Goal: Book appointment/travel/reservation

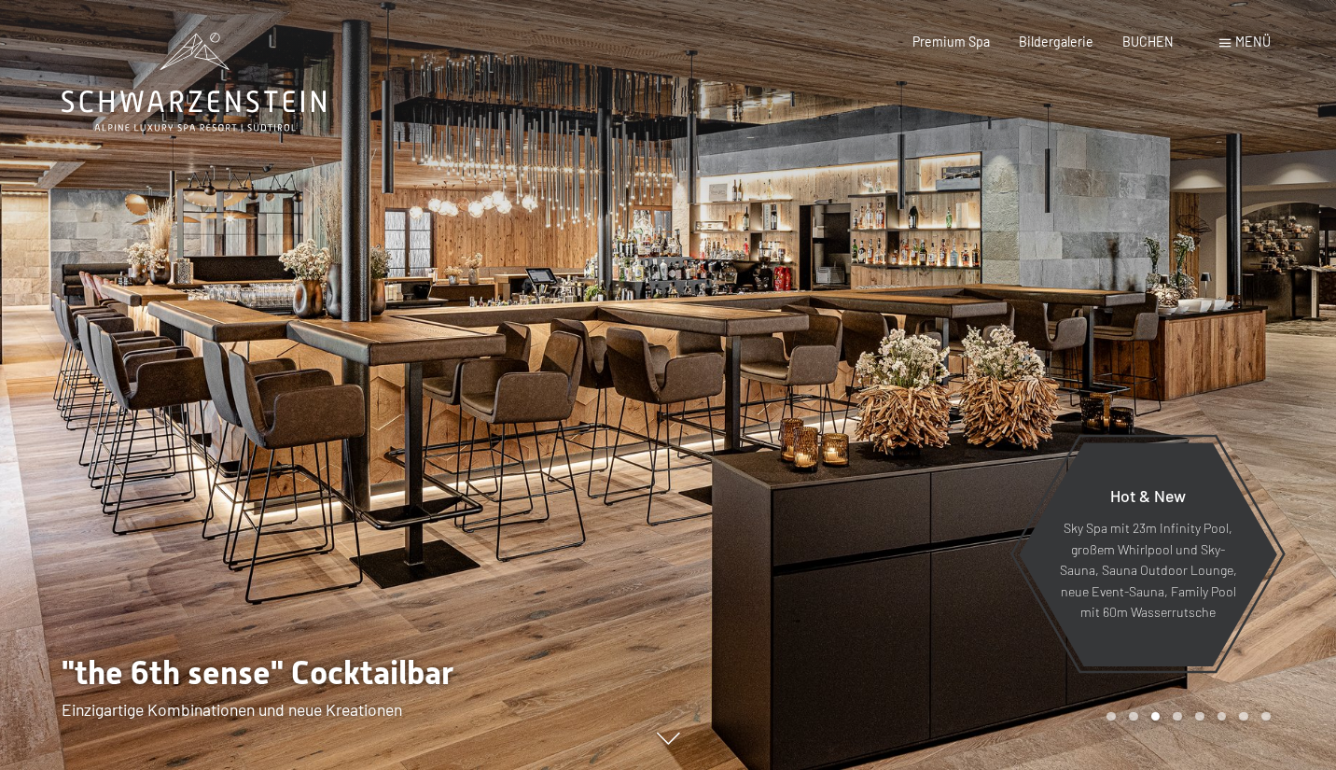
click at [1239, 42] on span "Menü" at bounding box center [1253, 42] width 35 height 16
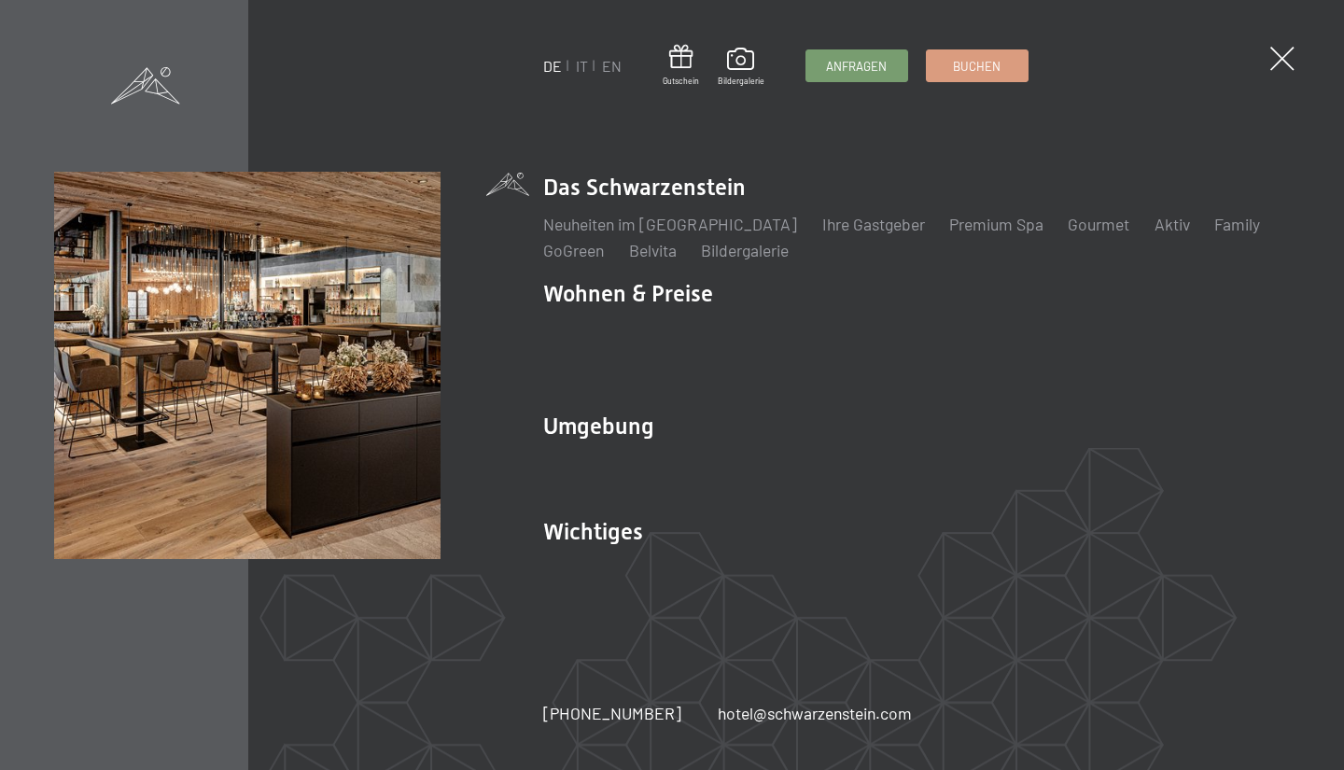
click at [580, 76] on li "IT" at bounding box center [582, 66] width 12 height 21
click at [582, 70] on link "IT" at bounding box center [582, 66] width 12 height 18
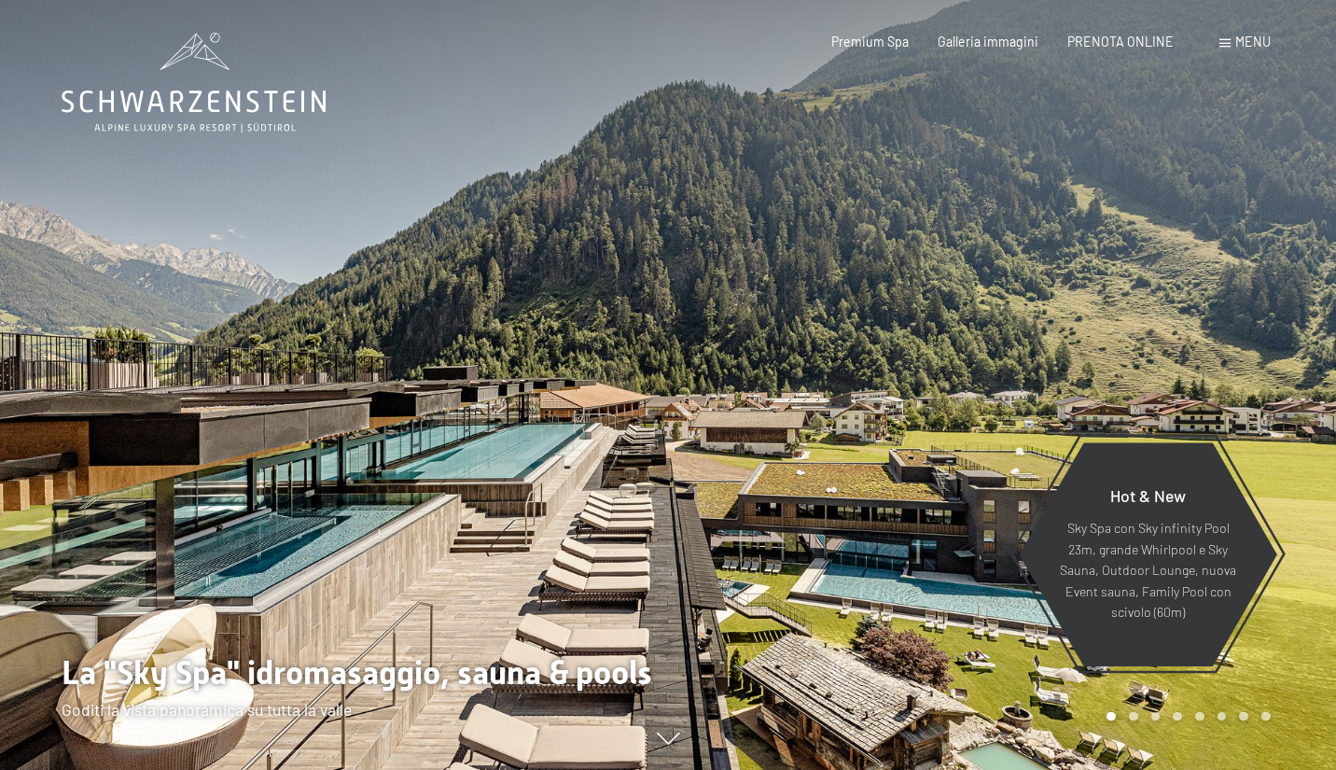
click at [1240, 48] on span "Menu" at bounding box center [1253, 42] width 35 height 16
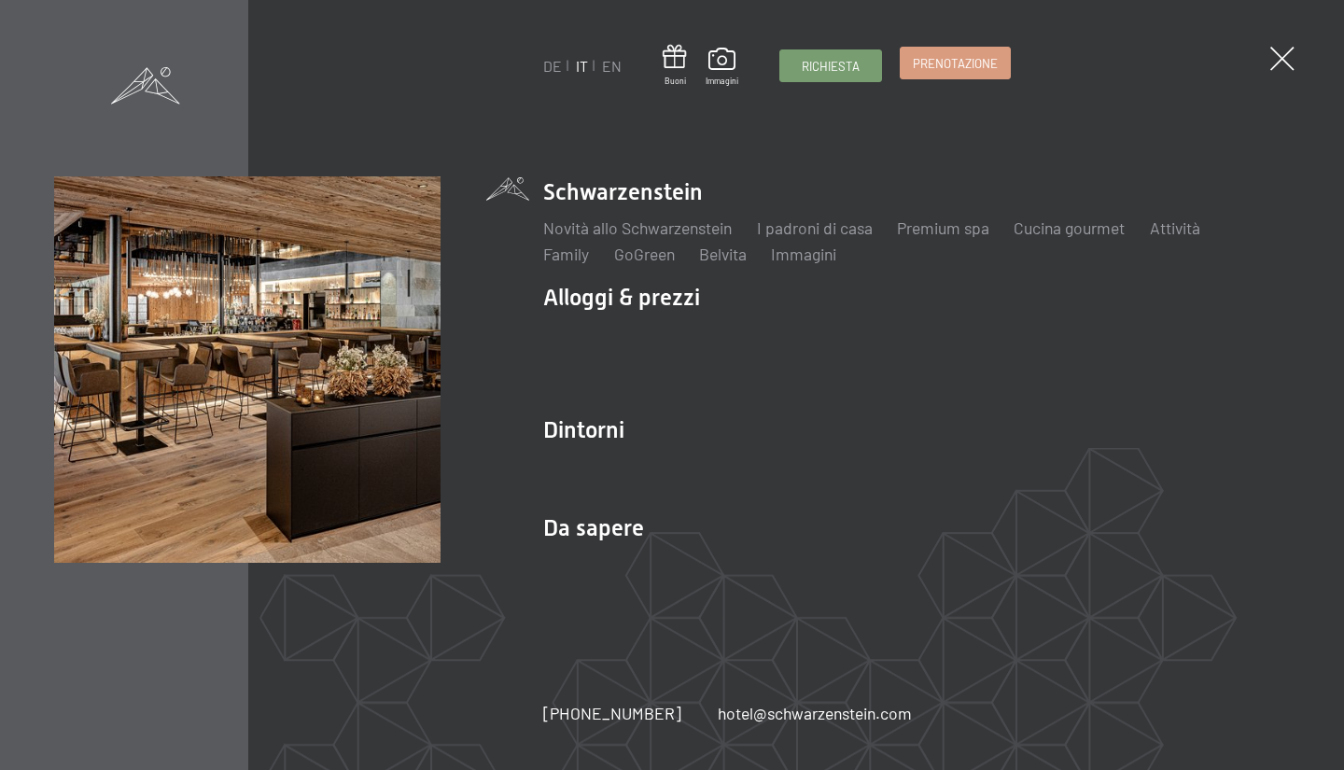
click at [915, 72] on link "Prenotazione" at bounding box center [955, 63] width 109 height 31
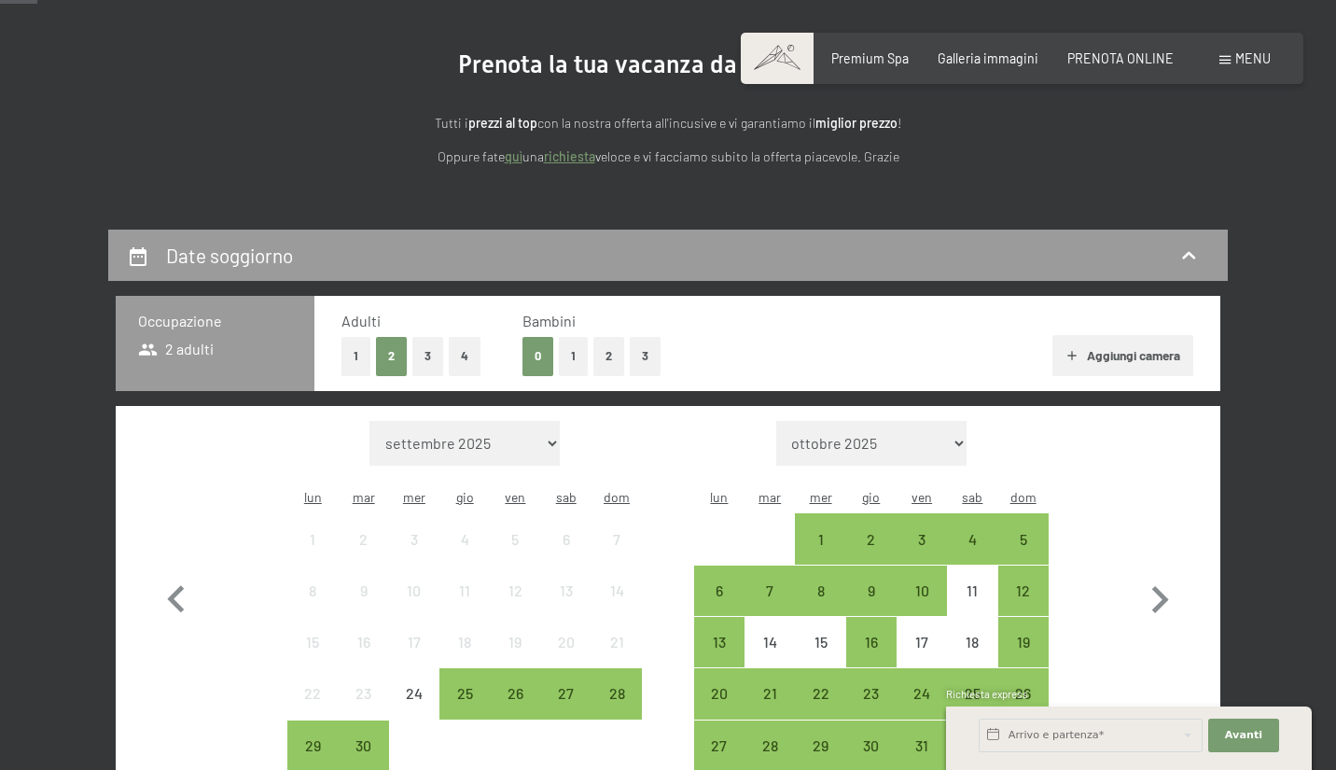
scroll to position [355, 0]
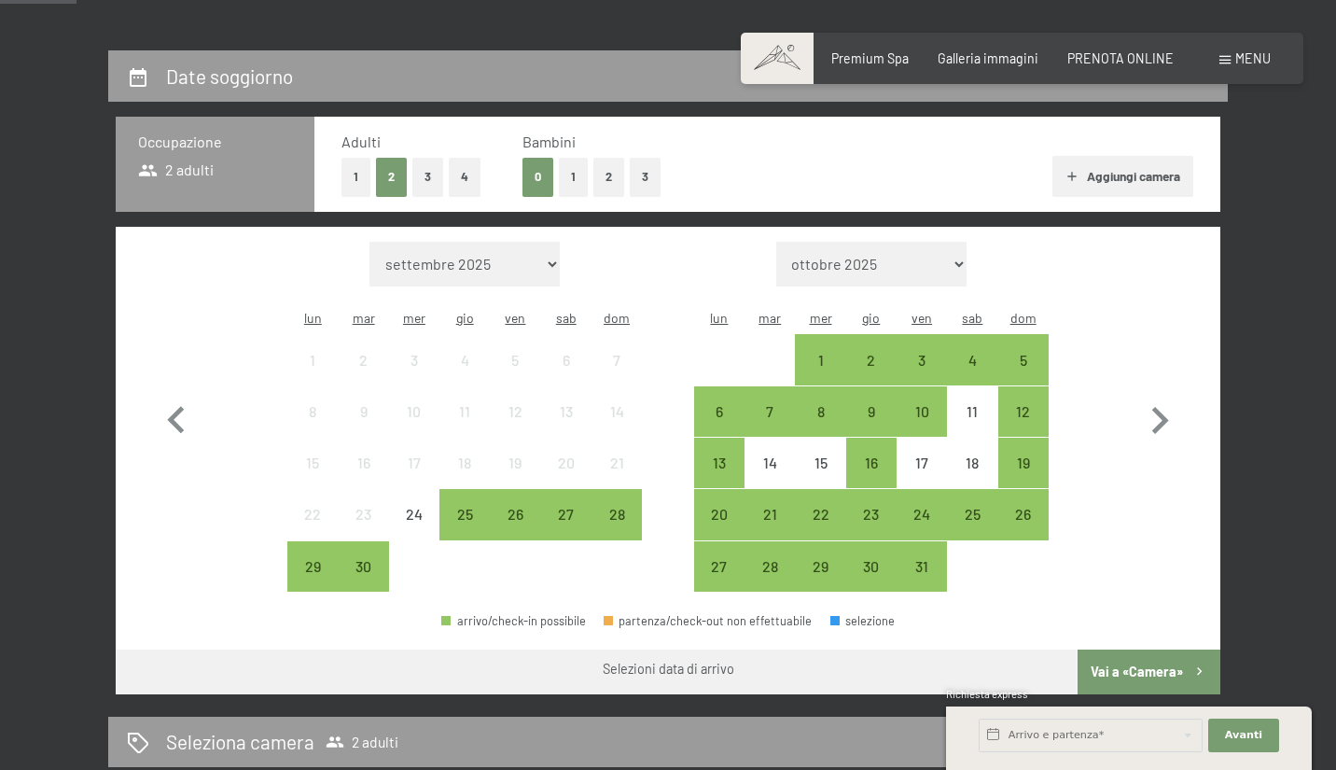
click at [579, 173] on button "1" at bounding box center [573, 177] width 29 height 38
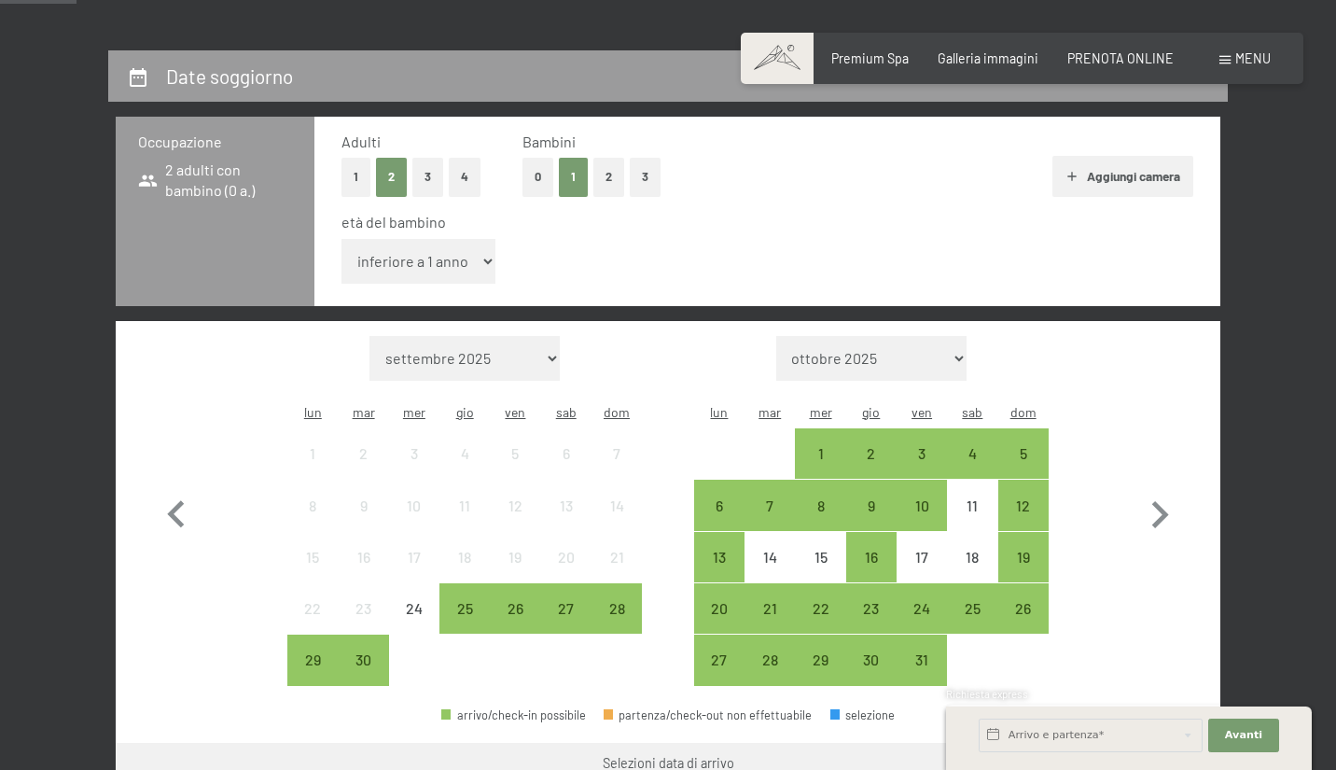
select select "3"
click at [1171, 491] on icon "button" at bounding box center [1160, 515] width 54 height 54
select select "[DATE]"
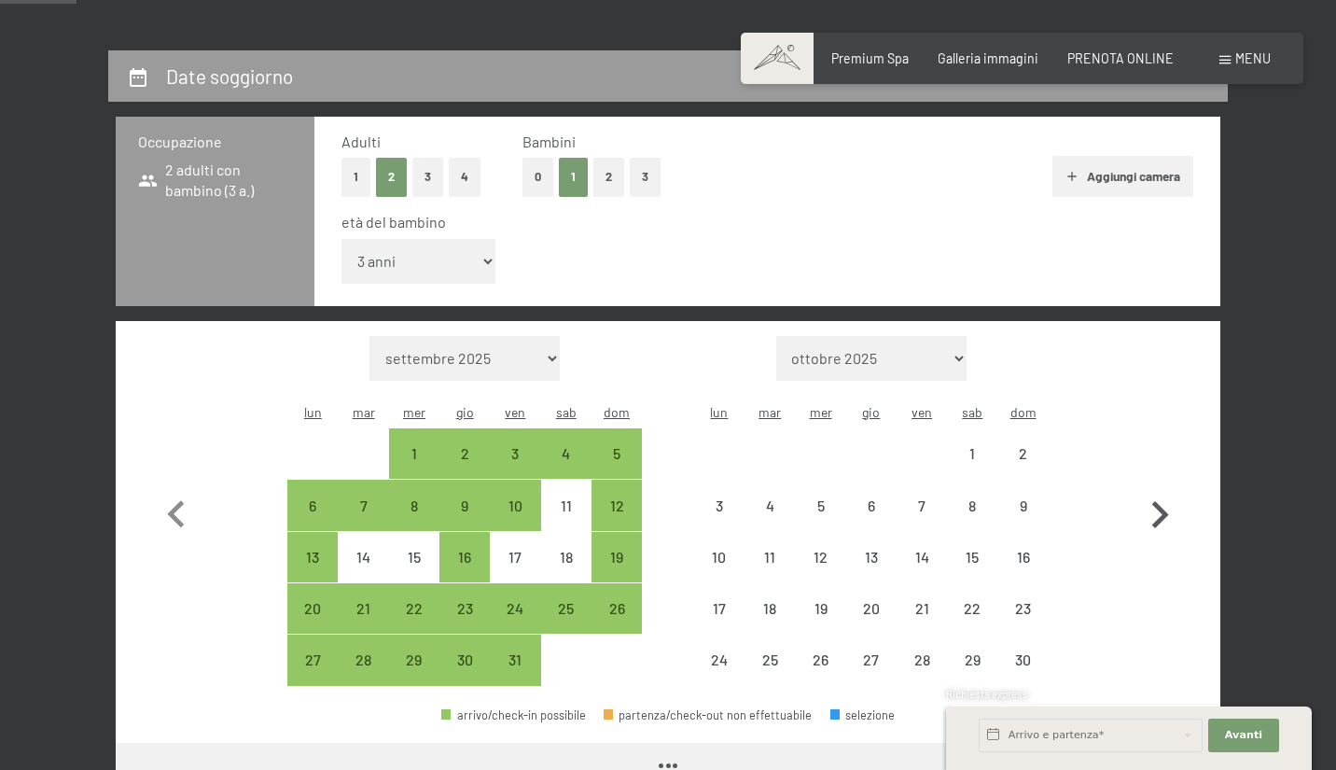
click at [1171, 491] on icon "button" at bounding box center [1160, 515] width 54 height 54
select select "2025-11-01"
select select "2025-12-01"
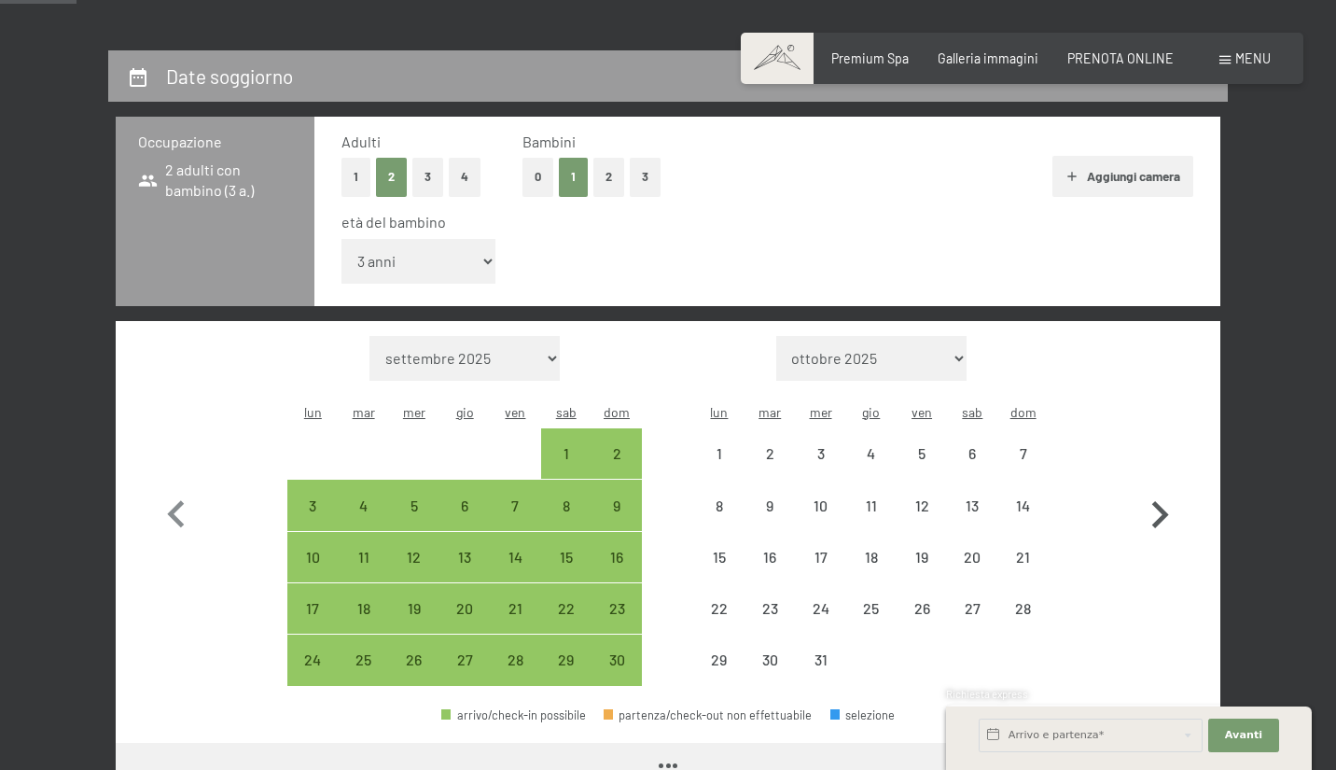
click at [1170, 491] on icon "button" at bounding box center [1160, 515] width 54 height 54
select select "2025-12-01"
select select "2026-01-01"
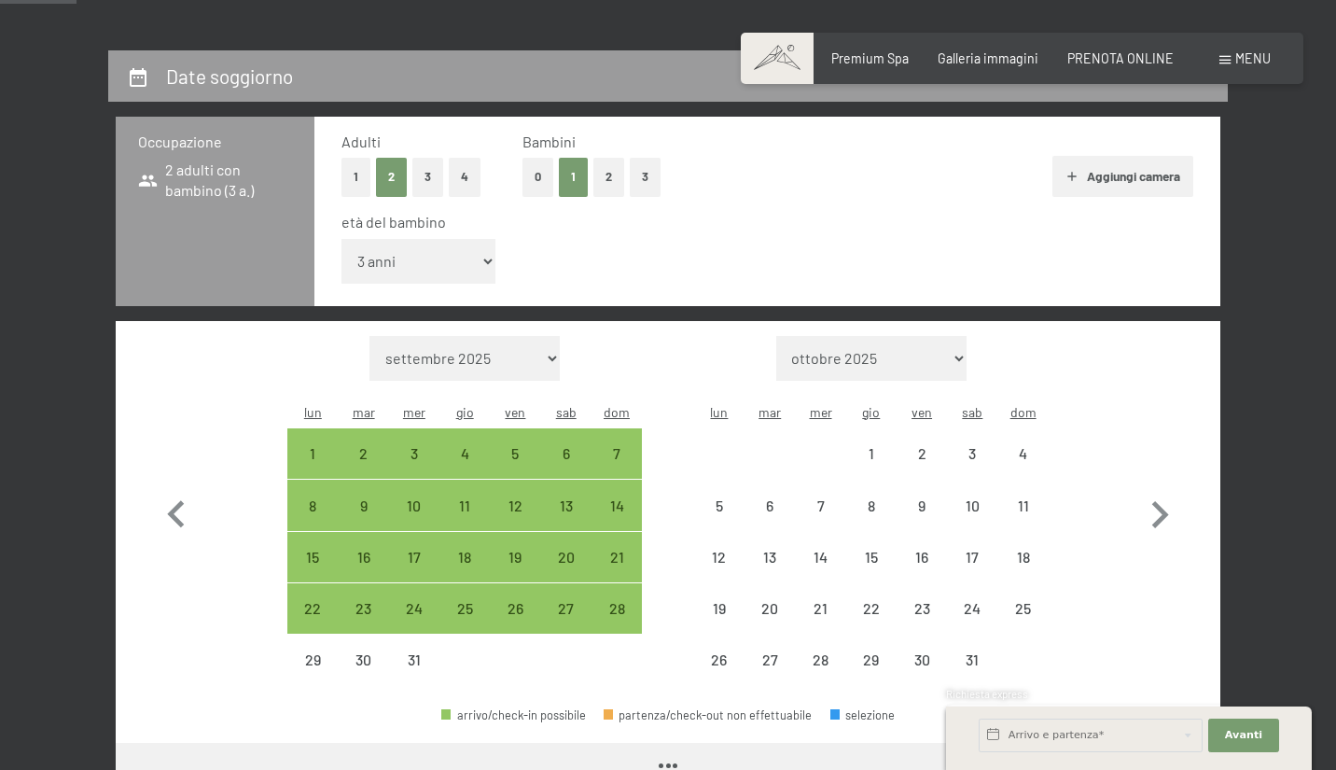
select select "2025-12-01"
select select "2026-01-01"
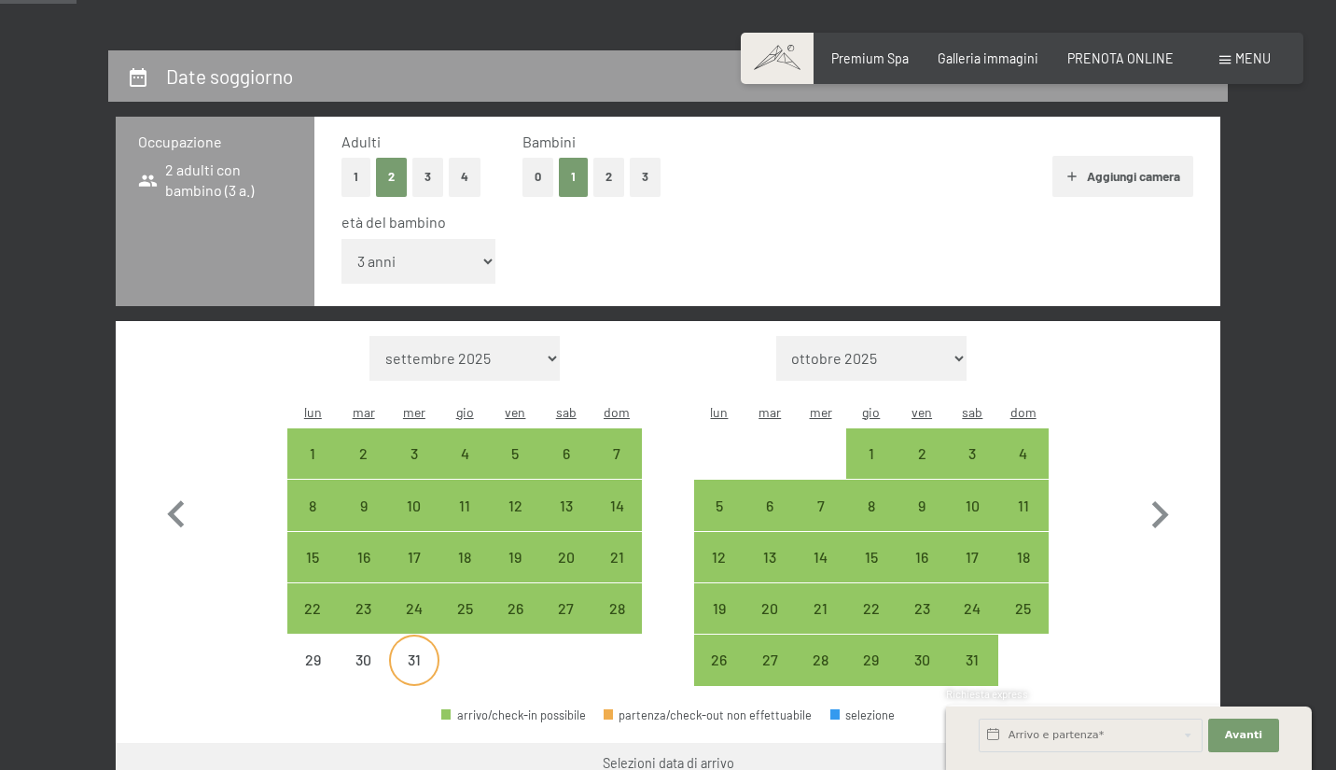
click at [413, 652] on div "31" at bounding box center [414, 675] width 47 height 47
select select "2025-12-01"
select select "2026-01-01"
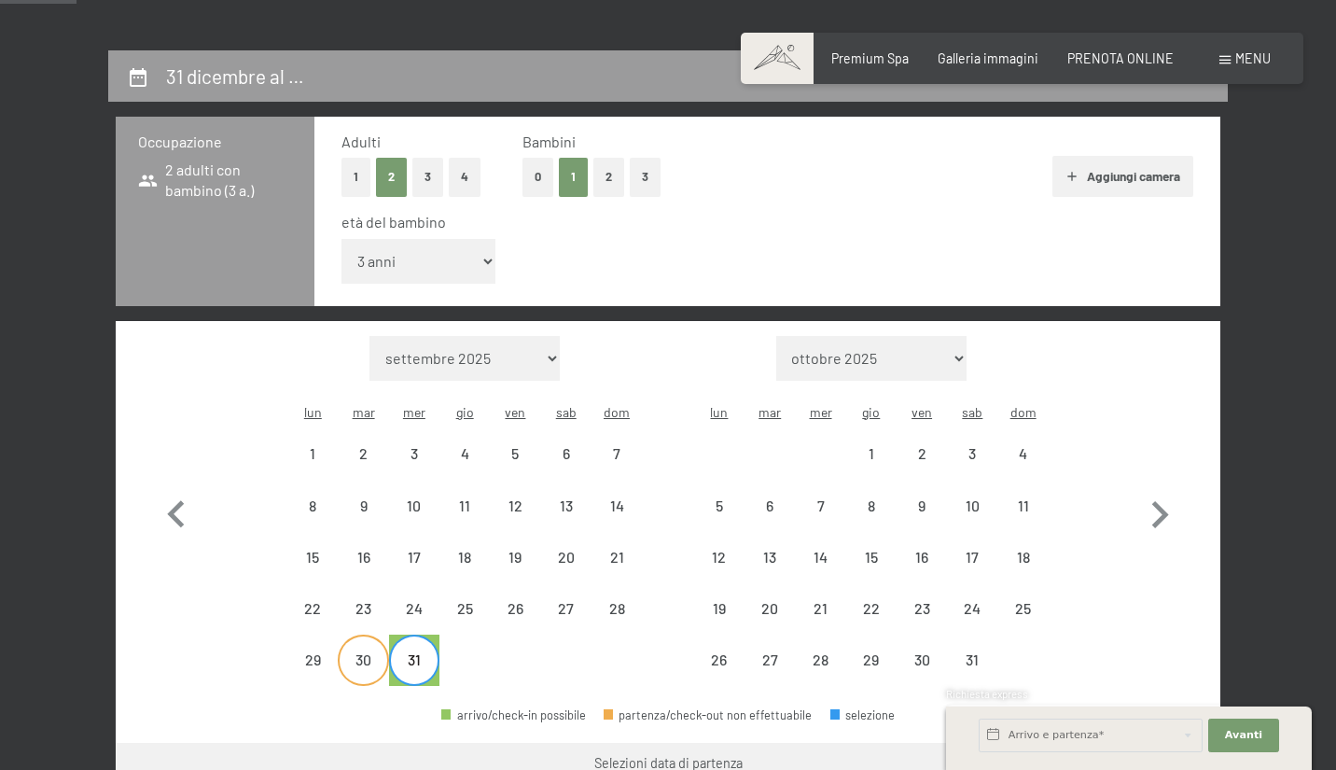
click at [353, 652] on div "30" at bounding box center [363, 675] width 47 height 47
select select "2025-12-01"
select select "2026-01-01"
click at [926, 446] on div "2" at bounding box center [922, 469] width 47 height 47
select select "2025-12-01"
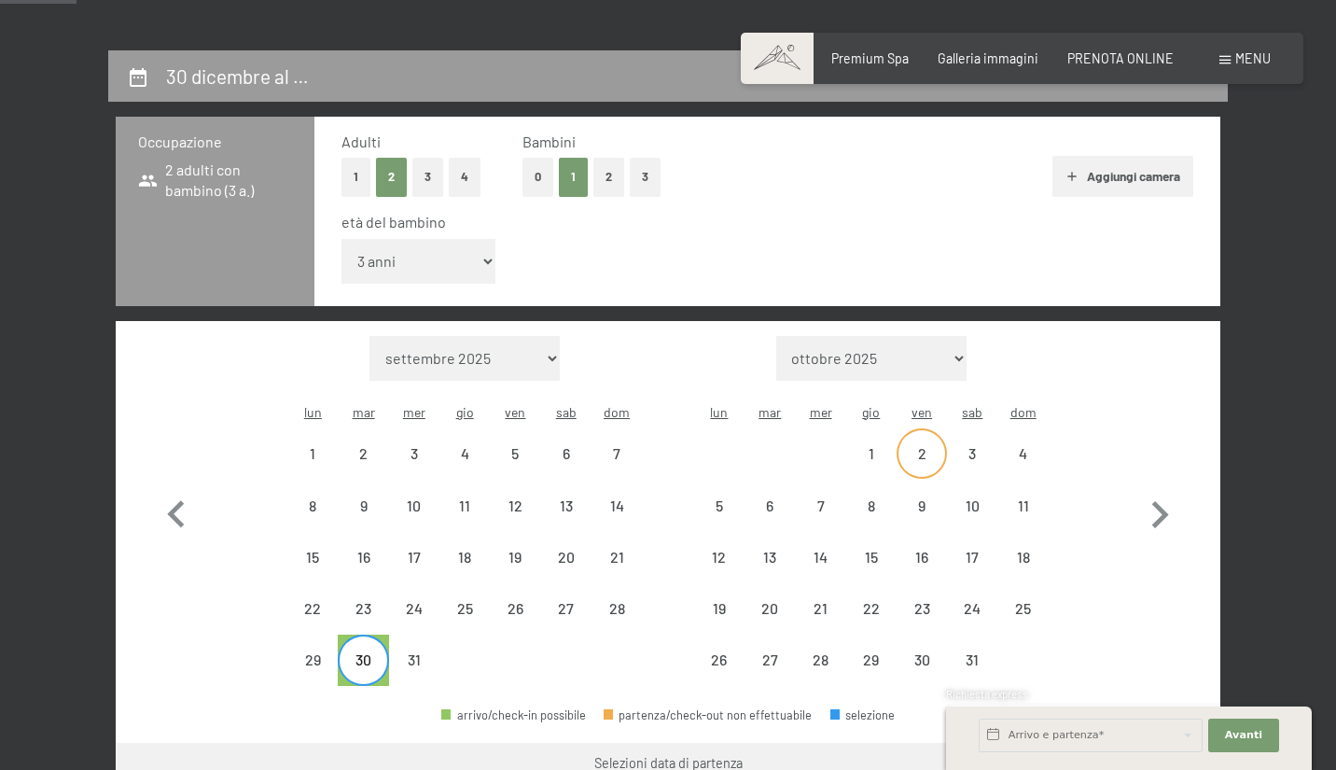
select select "2026-01-01"
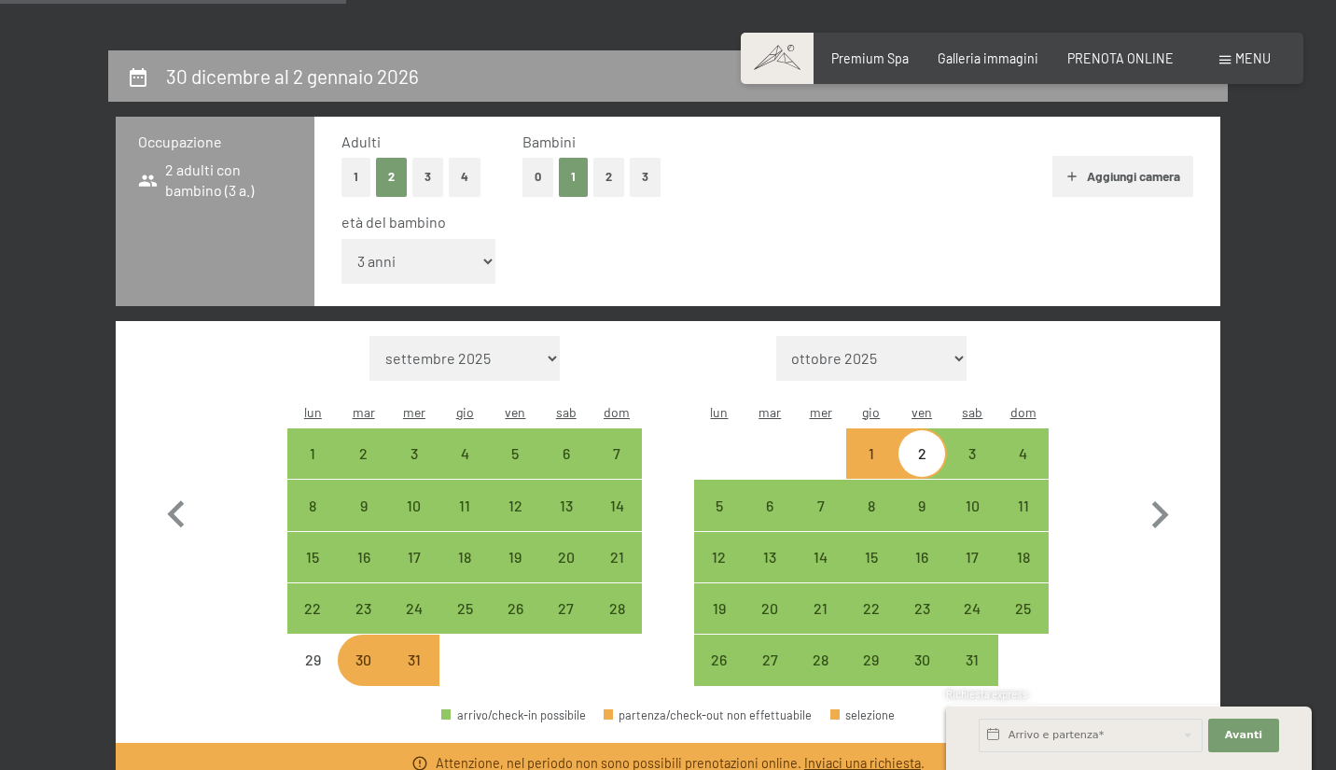
scroll to position [493, 0]
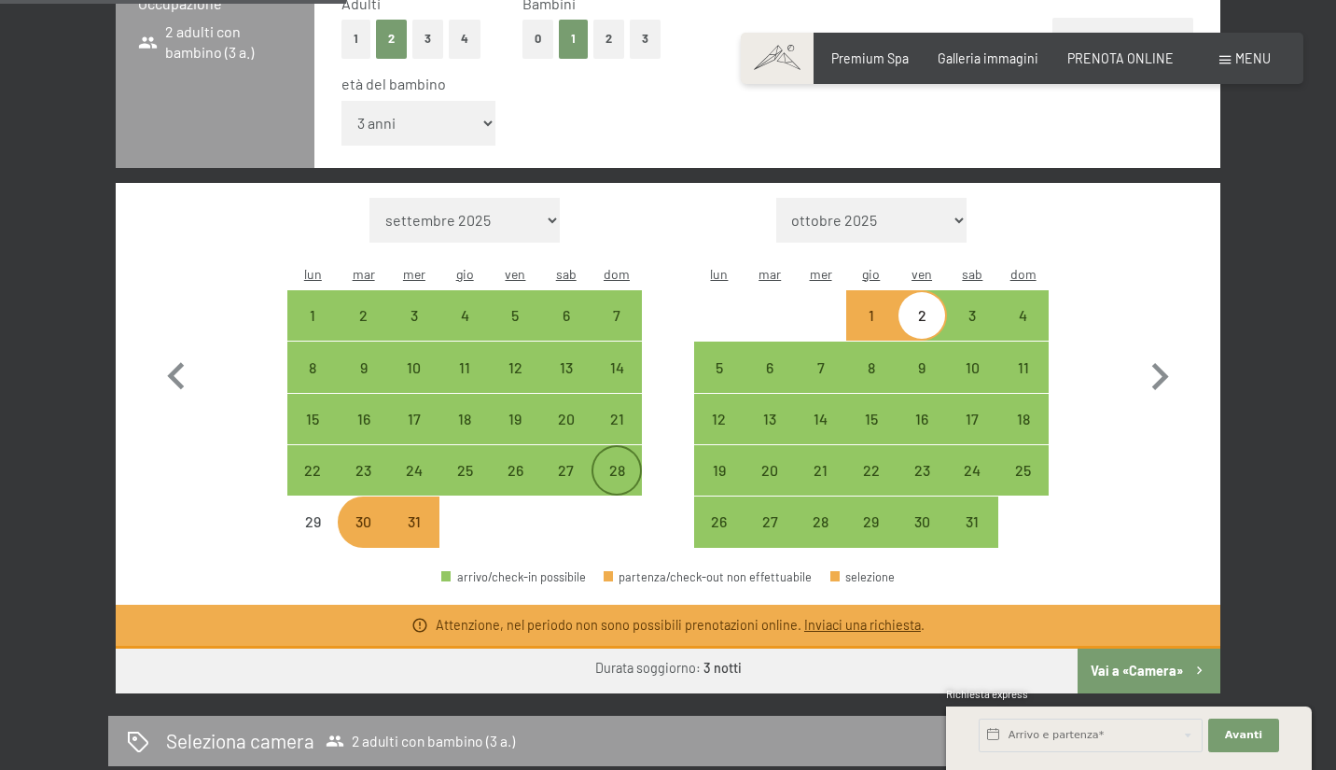
click at [615, 447] on div "28" at bounding box center [616, 470] width 47 height 47
select select "2025-12-01"
select select "2026-01-01"
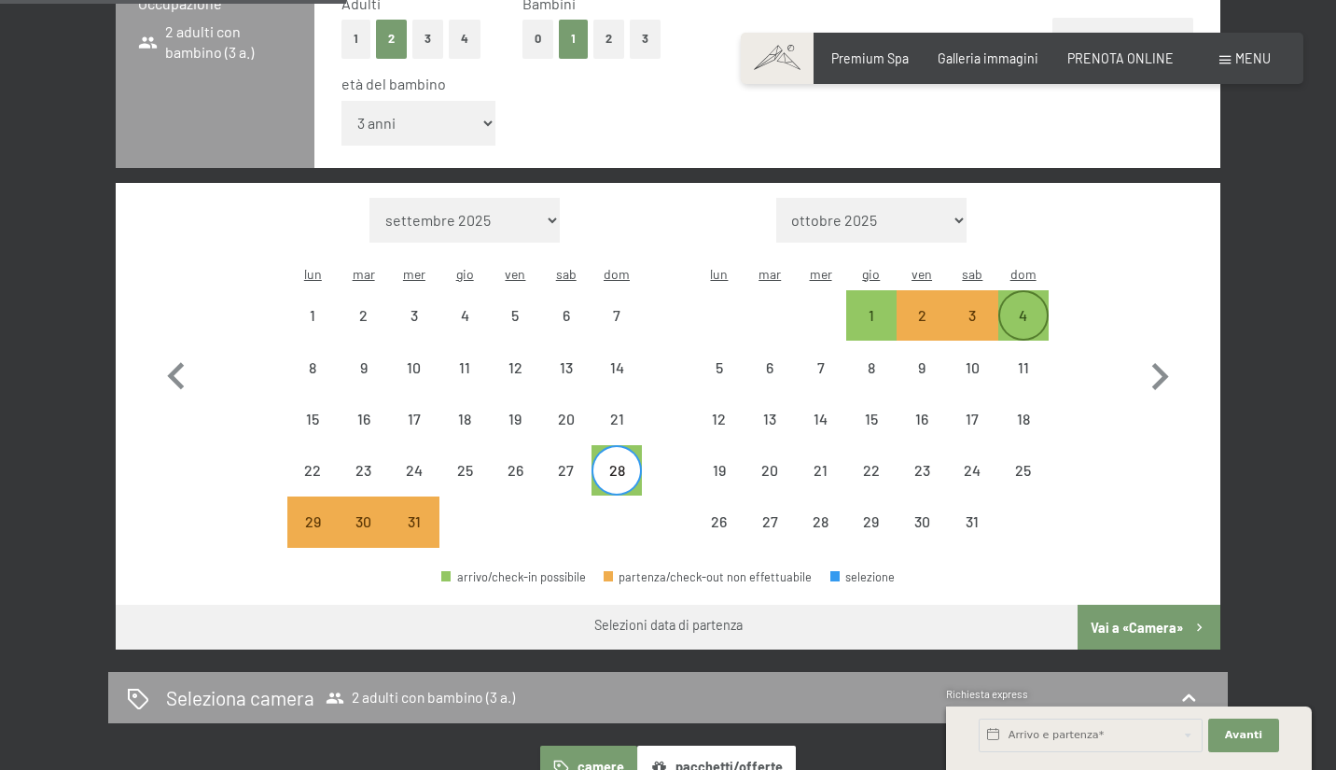
click at [1015, 308] on div "4" at bounding box center [1023, 331] width 47 height 47
select select "2025-12-01"
select select "2026-01-01"
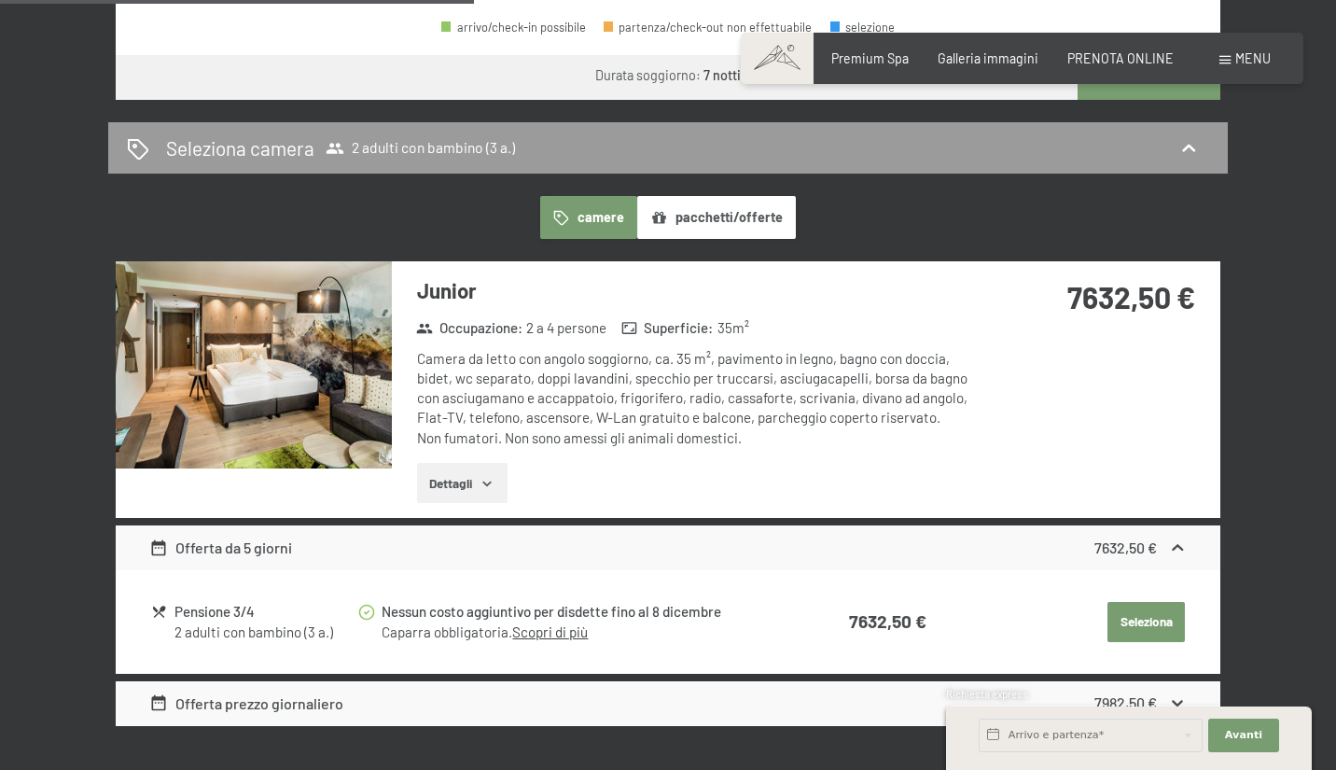
scroll to position [647, 0]
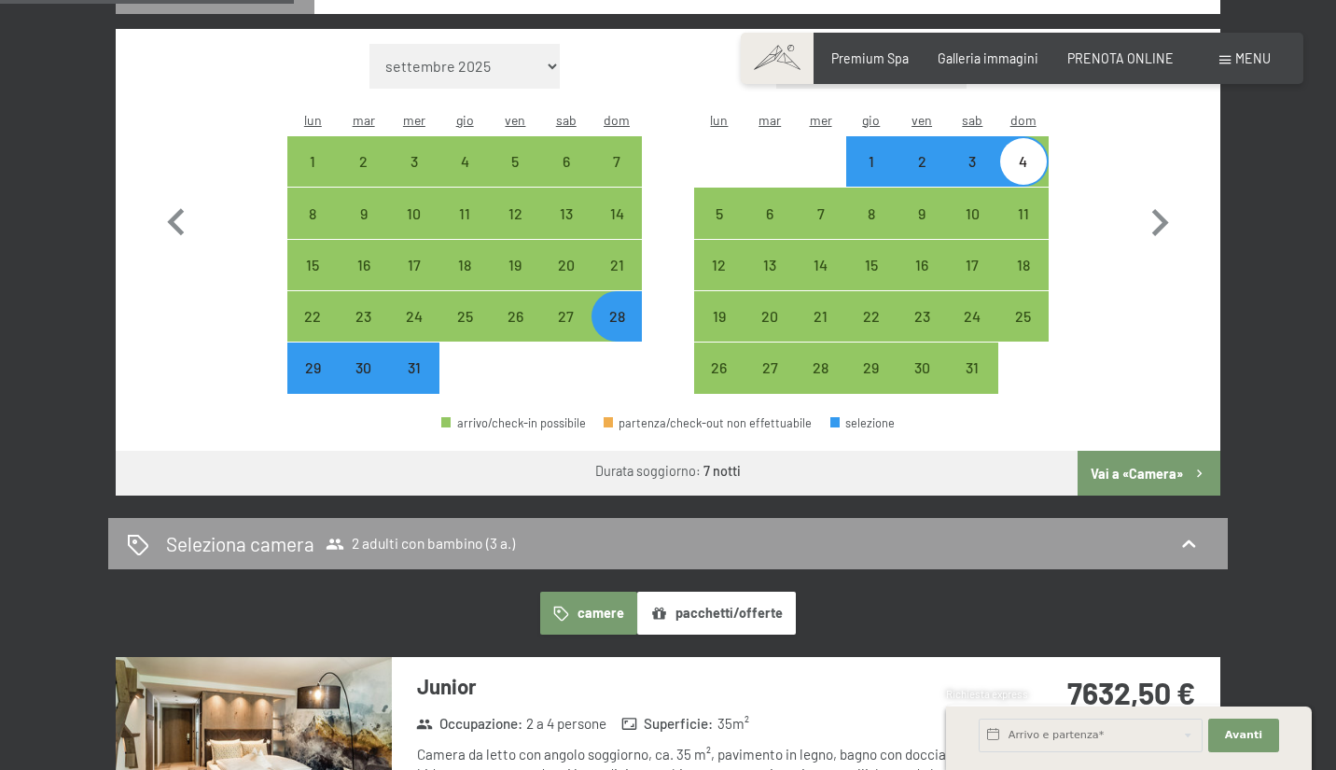
click at [625, 309] on div "28" at bounding box center [616, 332] width 47 height 47
select select "2025-12-01"
select select "2026-01-01"
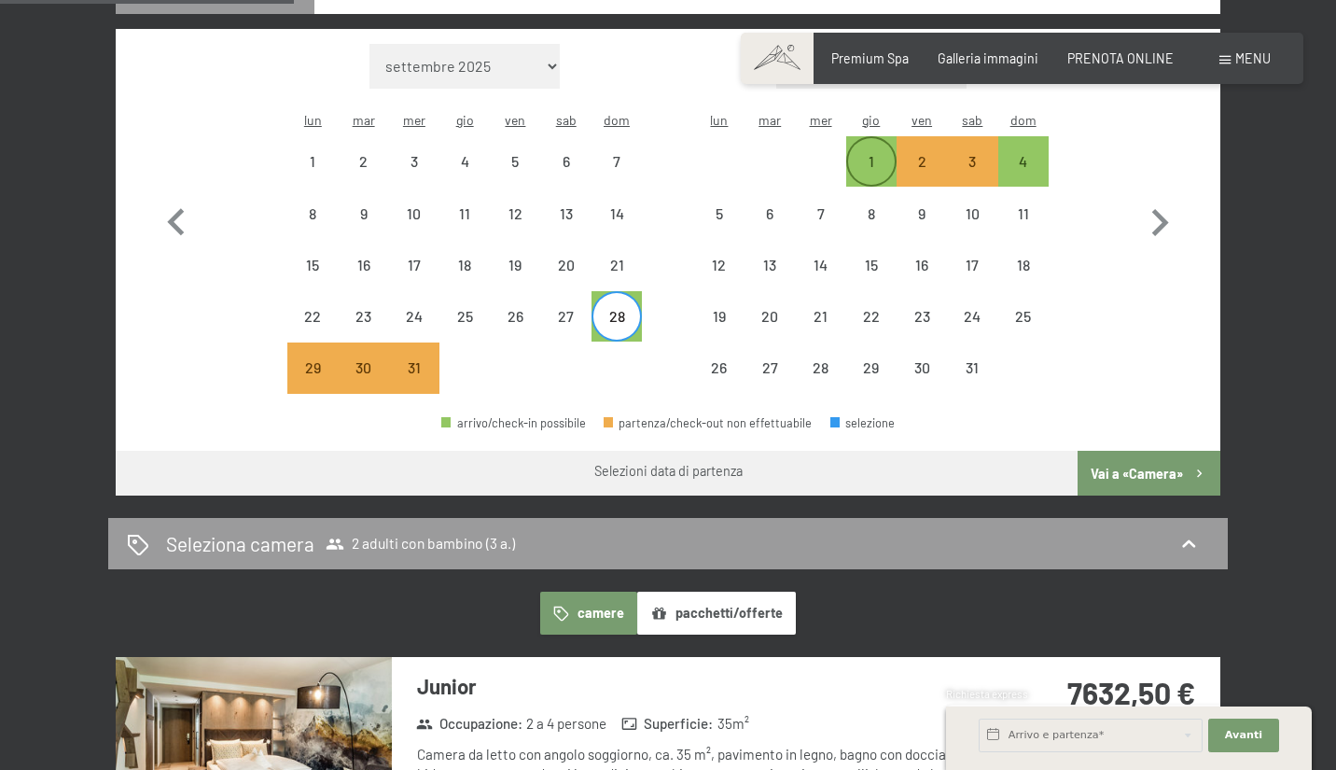
click at [859, 154] on div "1" at bounding box center [871, 177] width 47 height 47
select select "2025-12-01"
select select "2026-01-01"
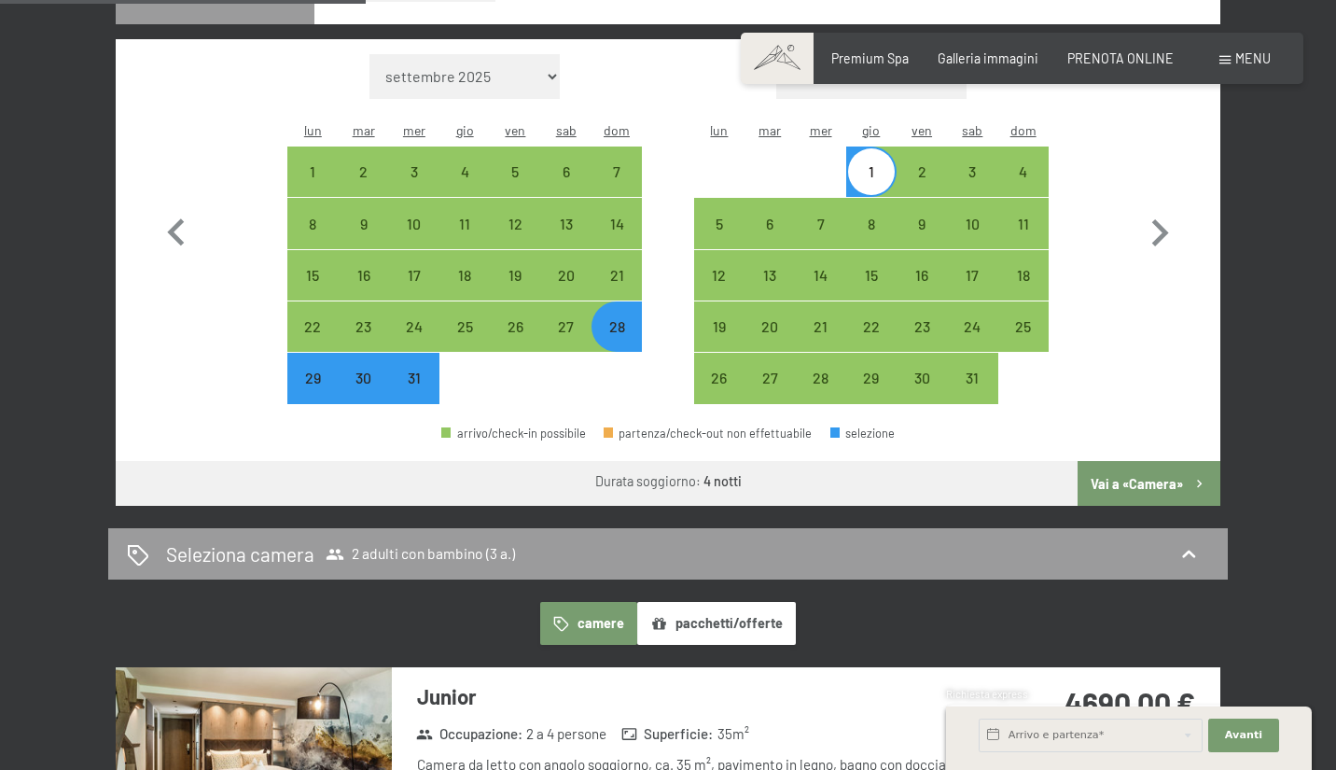
scroll to position [616, 0]
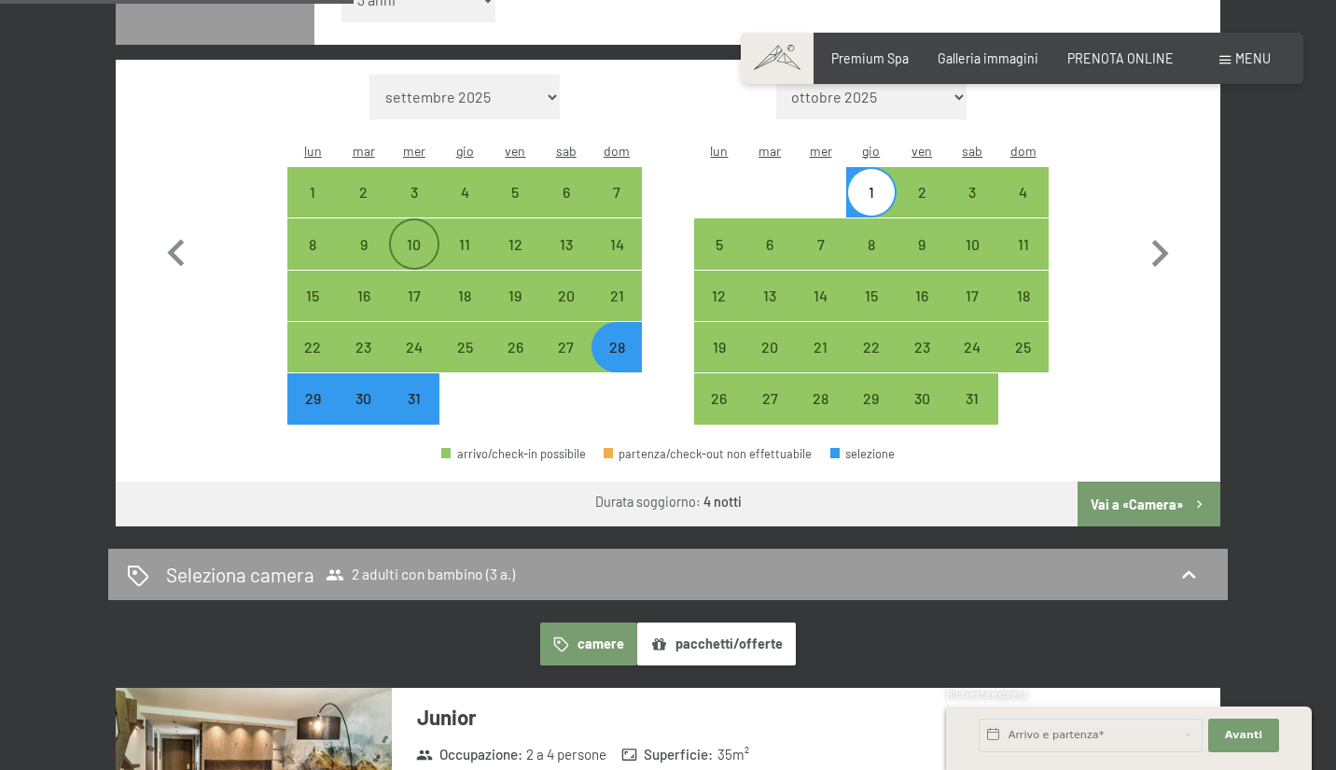
click at [412, 237] on div "10" at bounding box center [414, 260] width 47 height 47
select select "2025-12-01"
select select "2026-01-01"
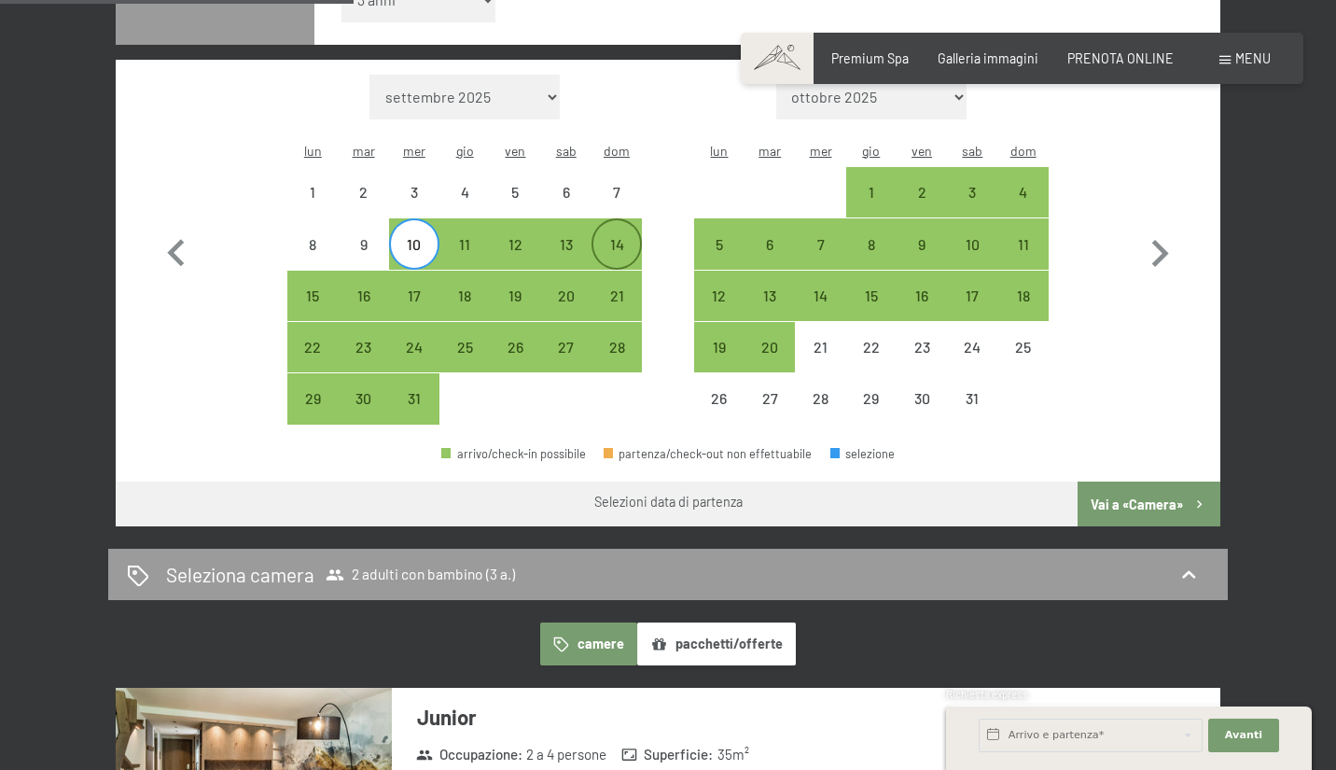
click at [619, 237] on div "14" at bounding box center [616, 260] width 47 height 47
select select "2025-12-01"
select select "2026-01-01"
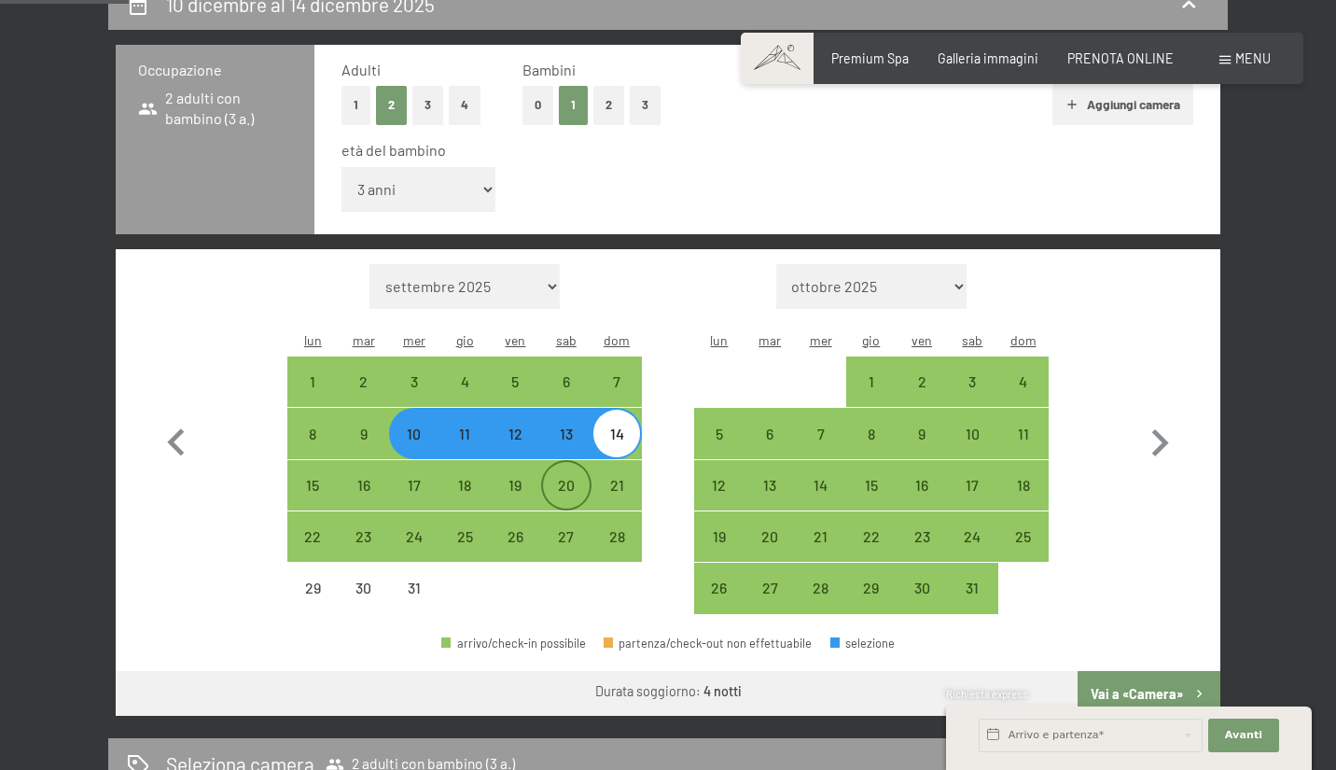
scroll to position [621, 0]
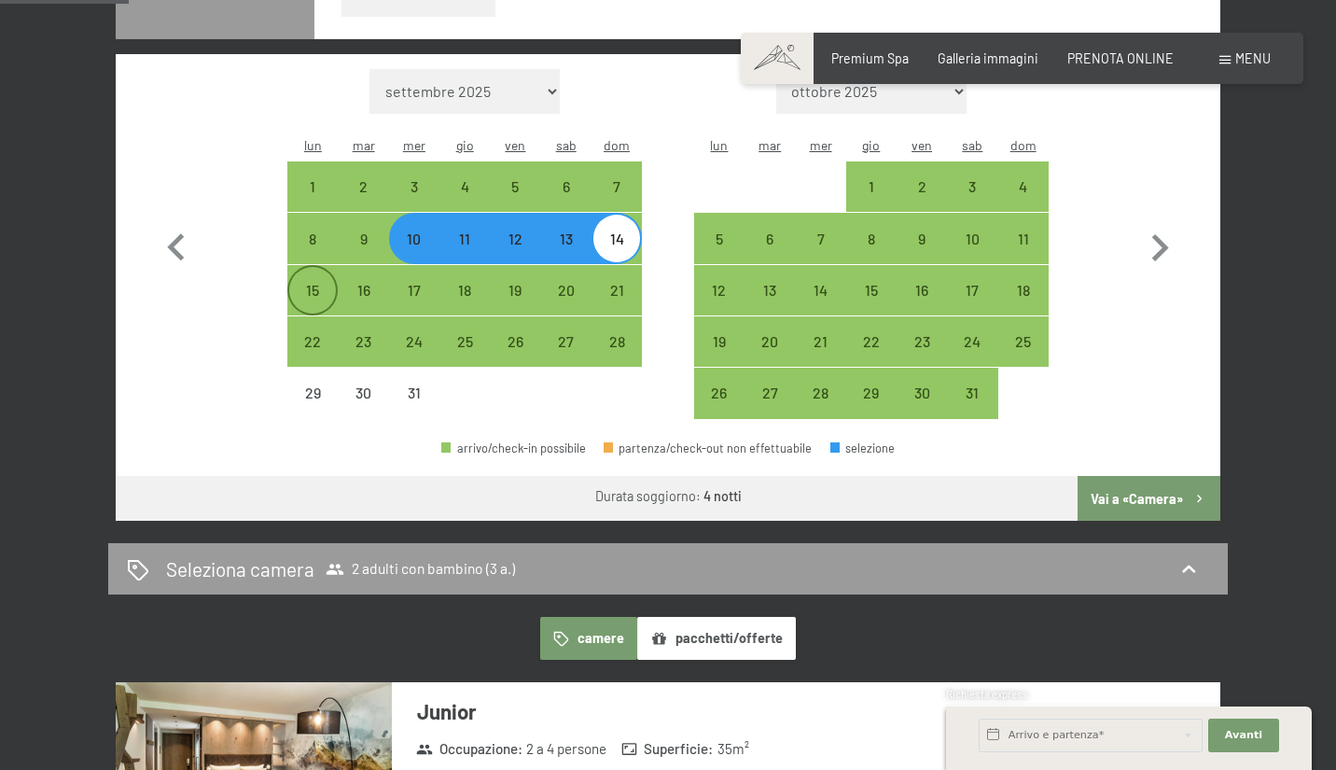
click at [314, 283] on div "15" at bounding box center [312, 306] width 47 height 47
select select "2025-12-01"
select select "2026-01-01"
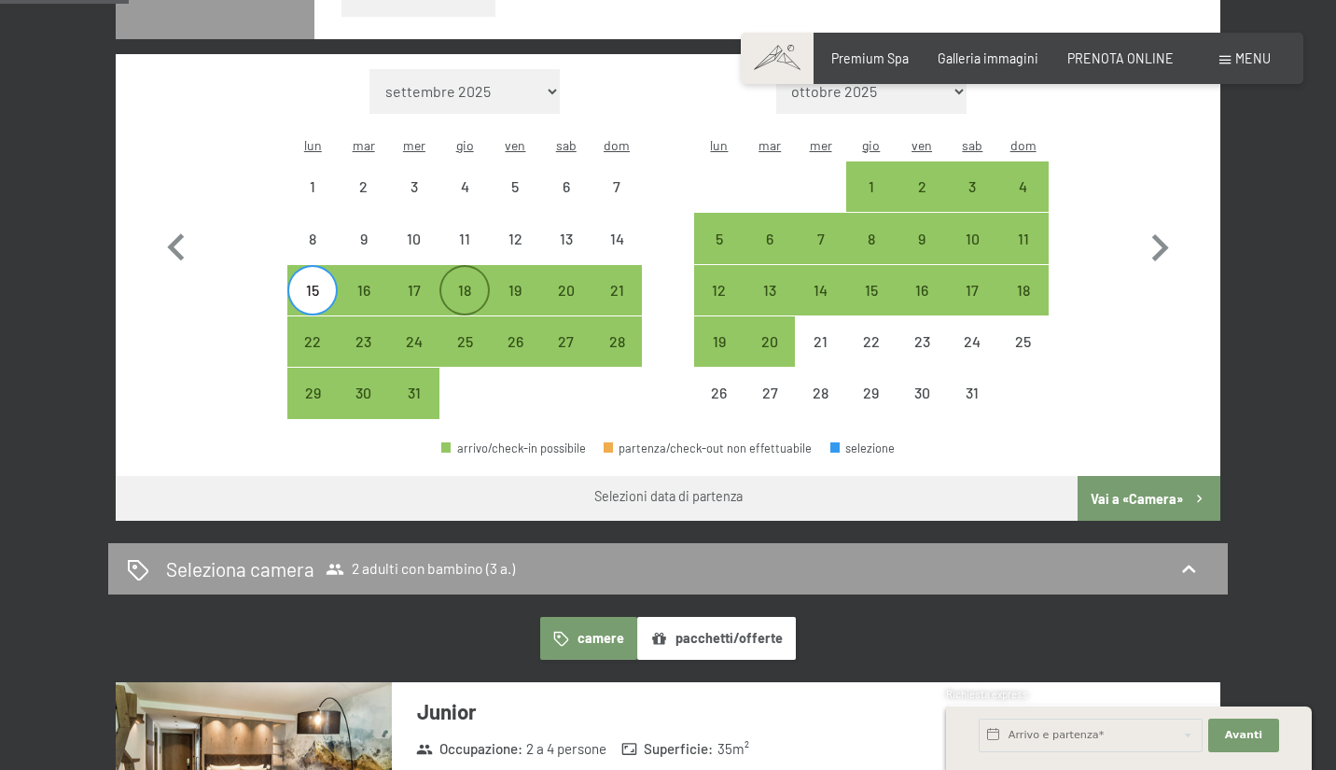
click at [457, 283] on div "18" at bounding box center [464, 306] width 47 height 47
select select "2025-12-01"
select select "2026-01-01"
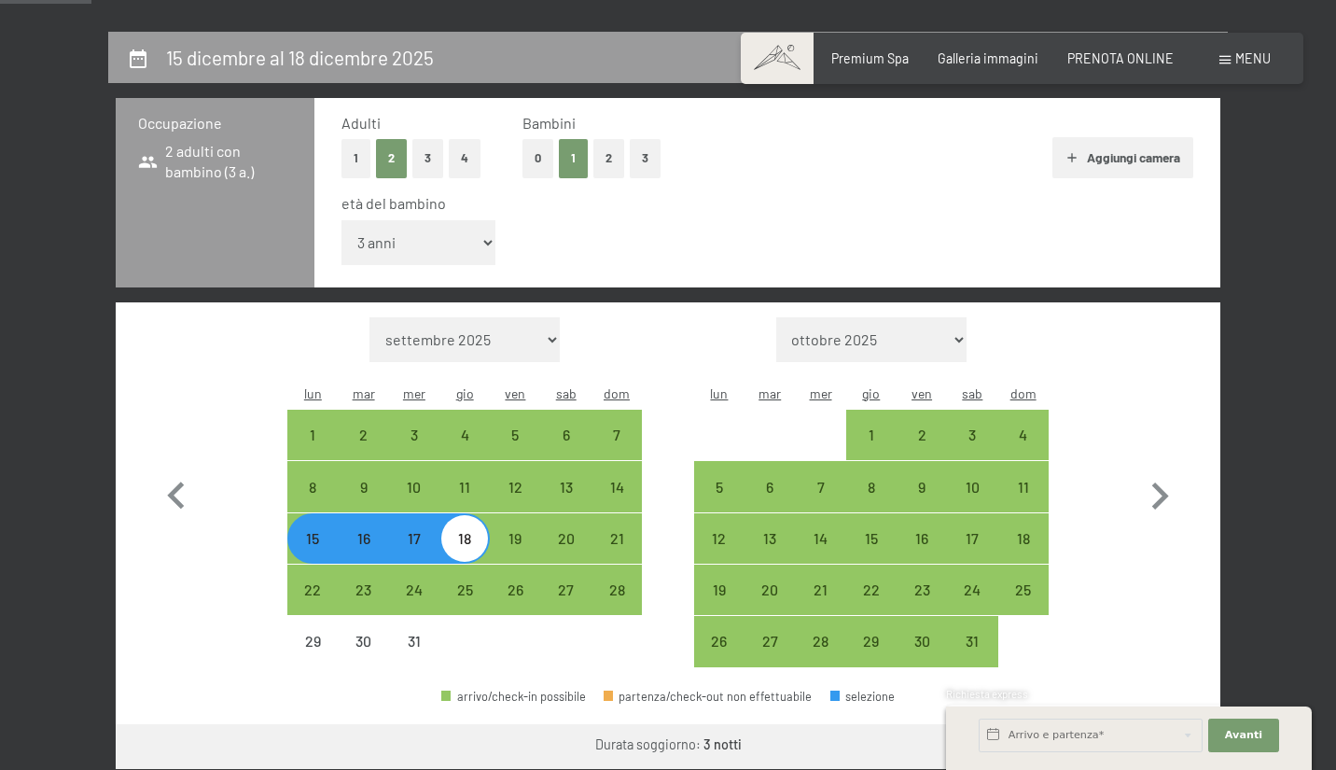
scroll to position [361, 0]
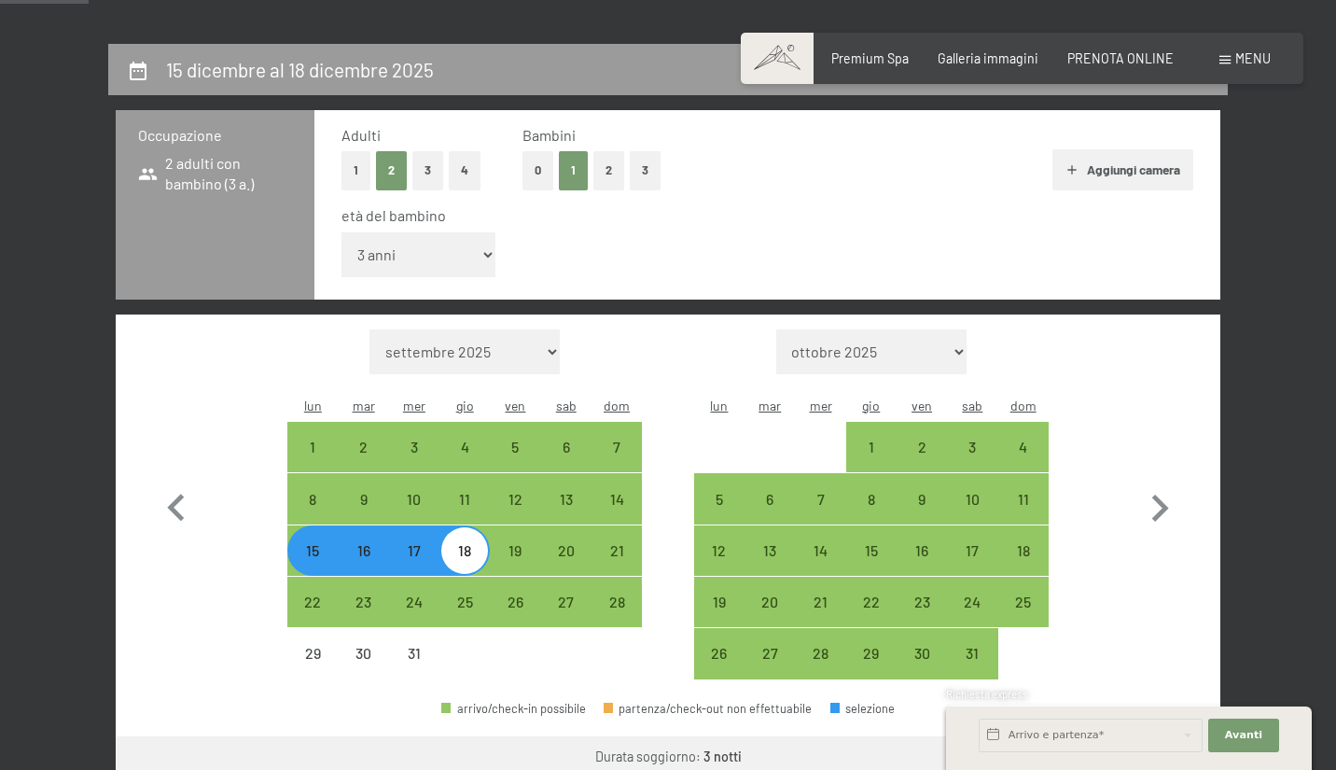
select select "1"
select select "2025-12-01"
select select "2026-01-01"
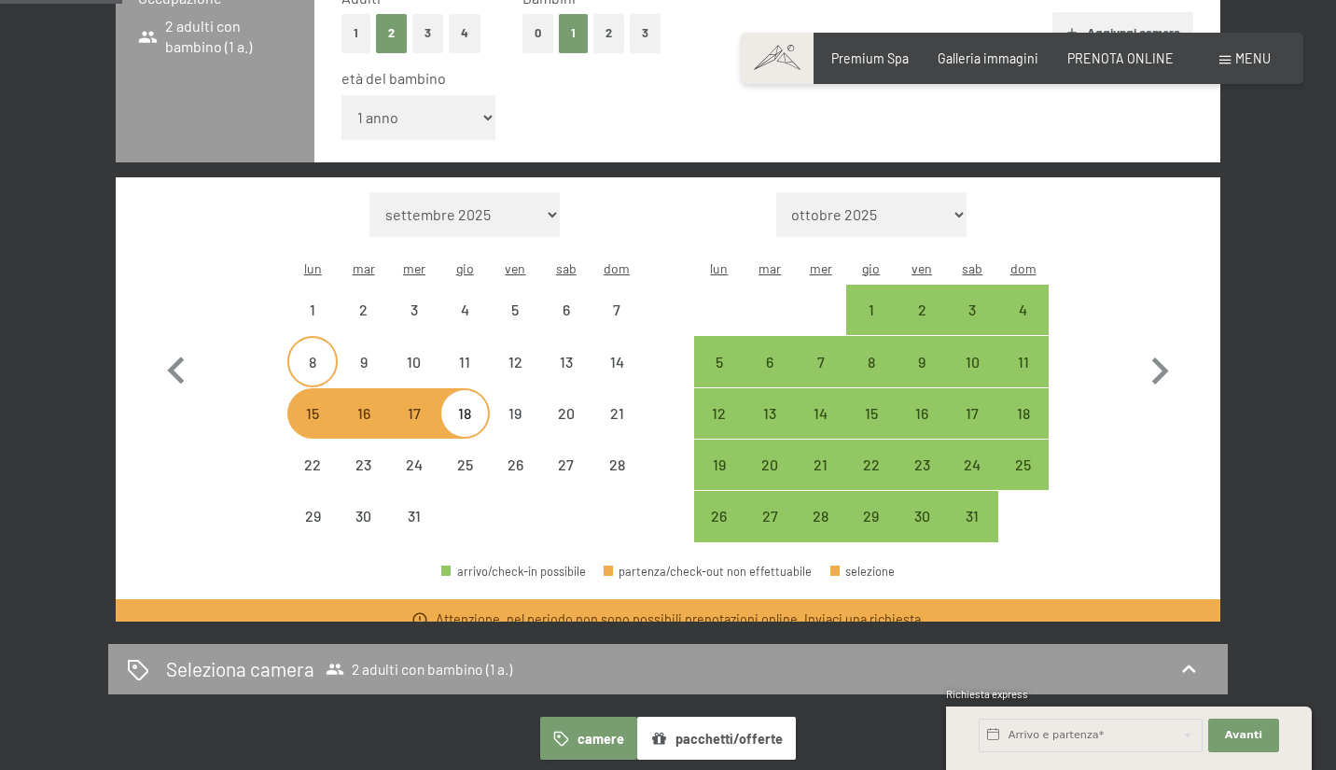
scroll to position [874, 0]
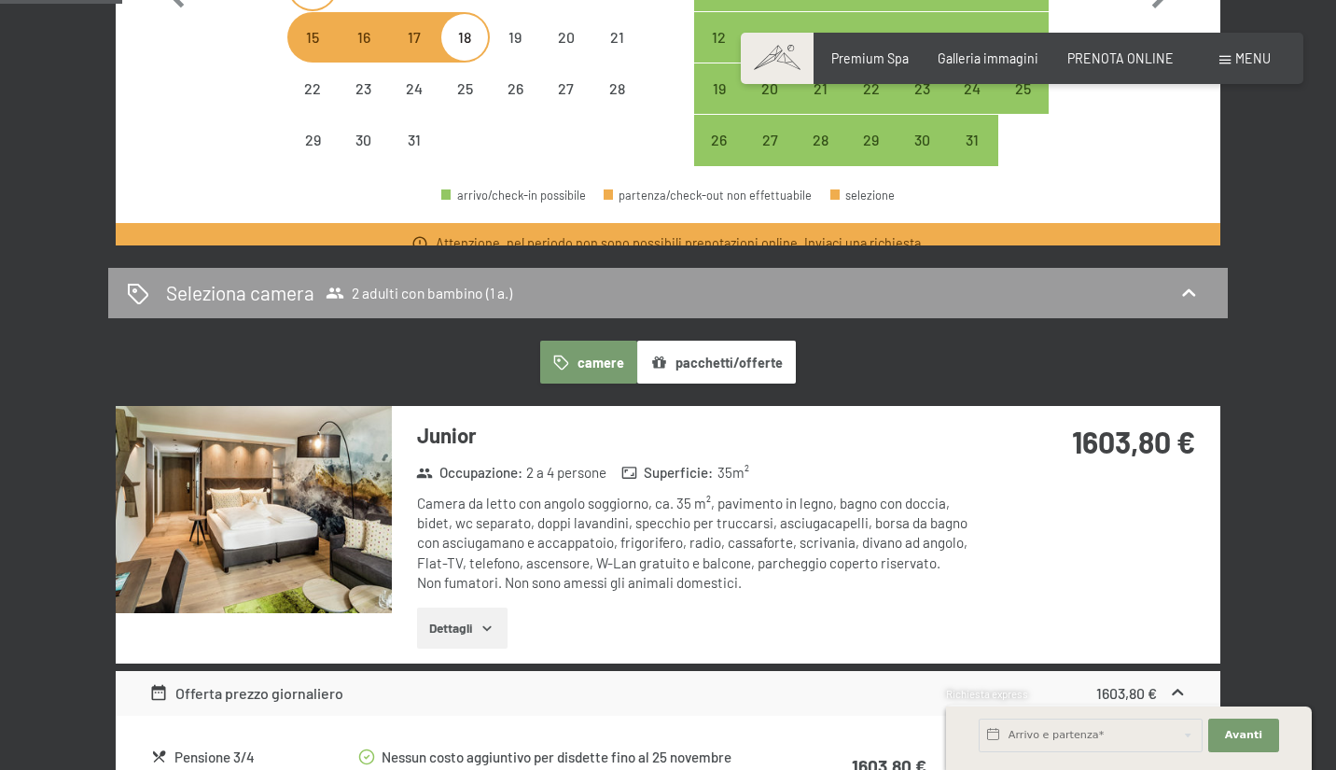
select select "2025-12-01"
select select "2026-01-01"
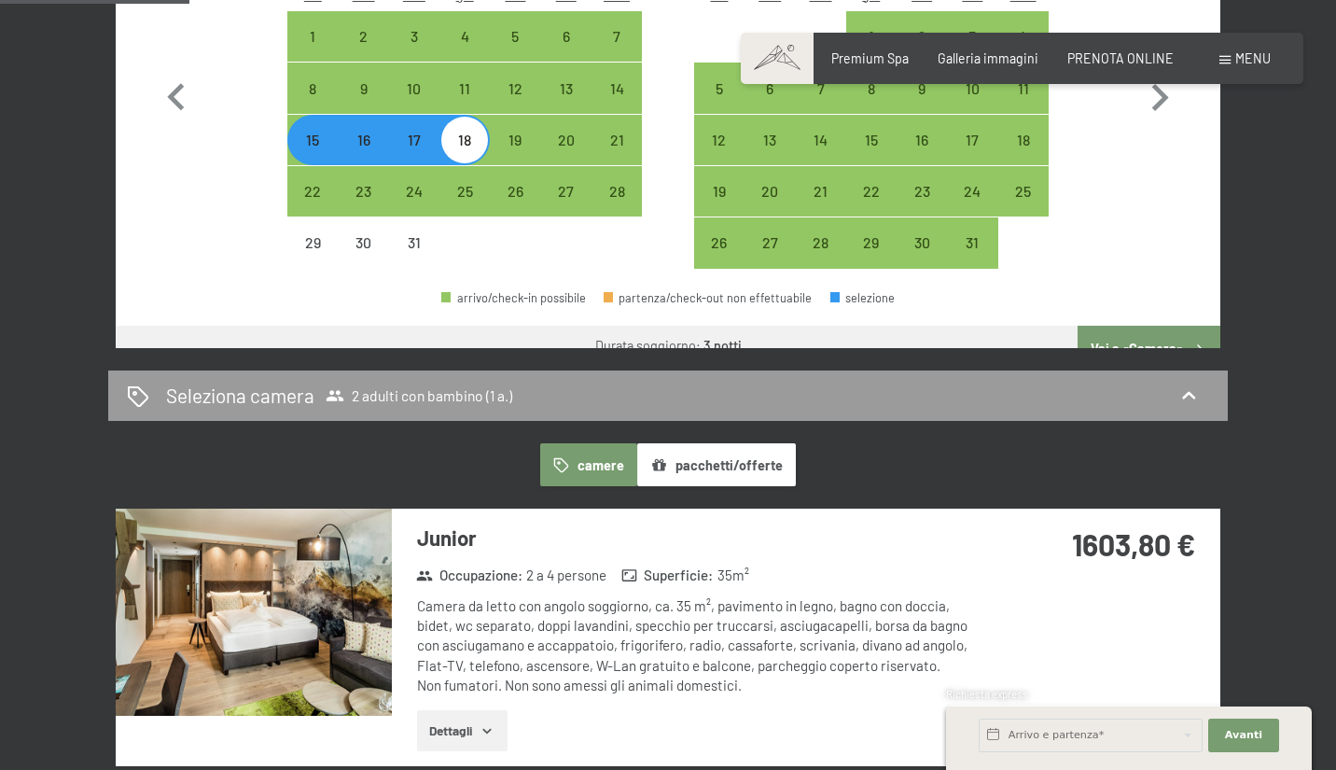
scroll to position [614, 0]
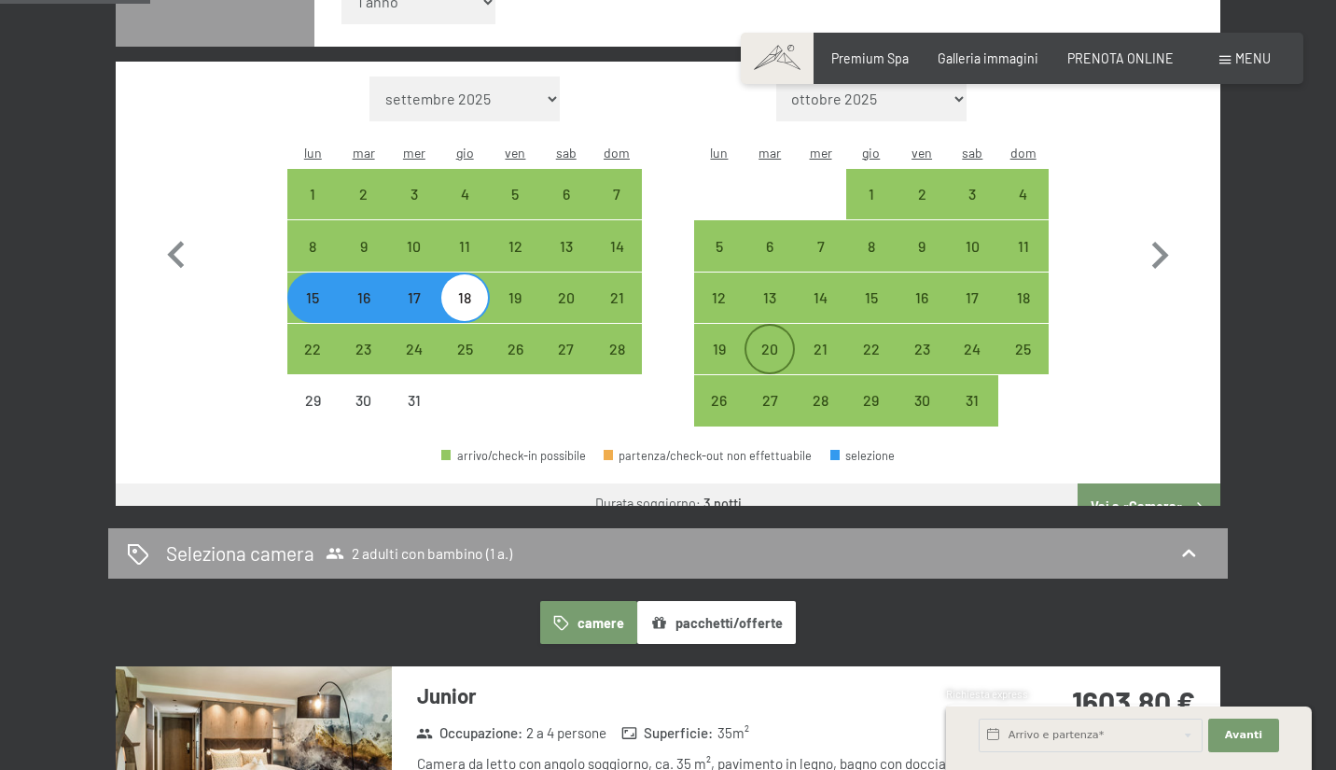
click at [756, 342] on div "20" at bounding box center [770, 365] width 47 height 47
select select "2025-12-01"
select select "2026-01-01"
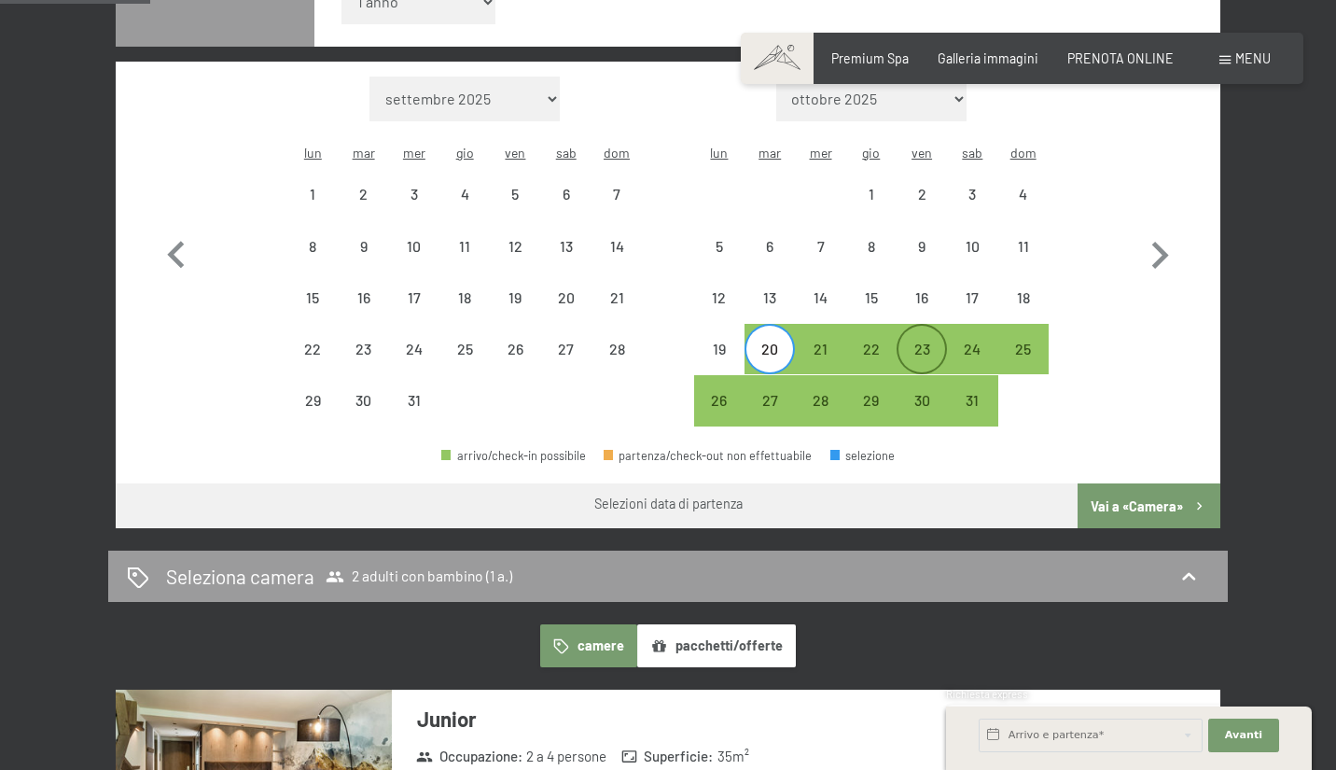
click at [921, 342] on div "23" at bounding box center [922, 365] width 47 height 47
select select "2025-12-01"
select select "2026-01-01"
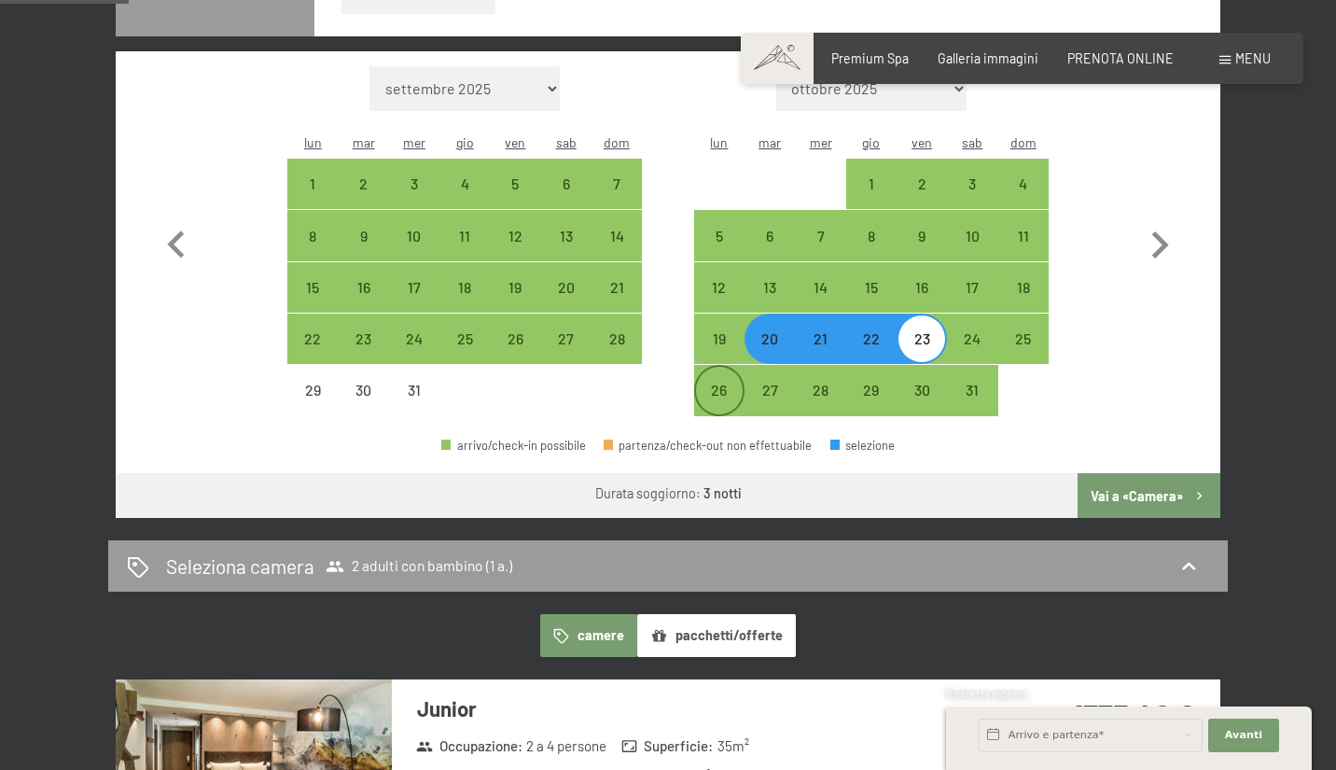
scroll to position [621, 0]
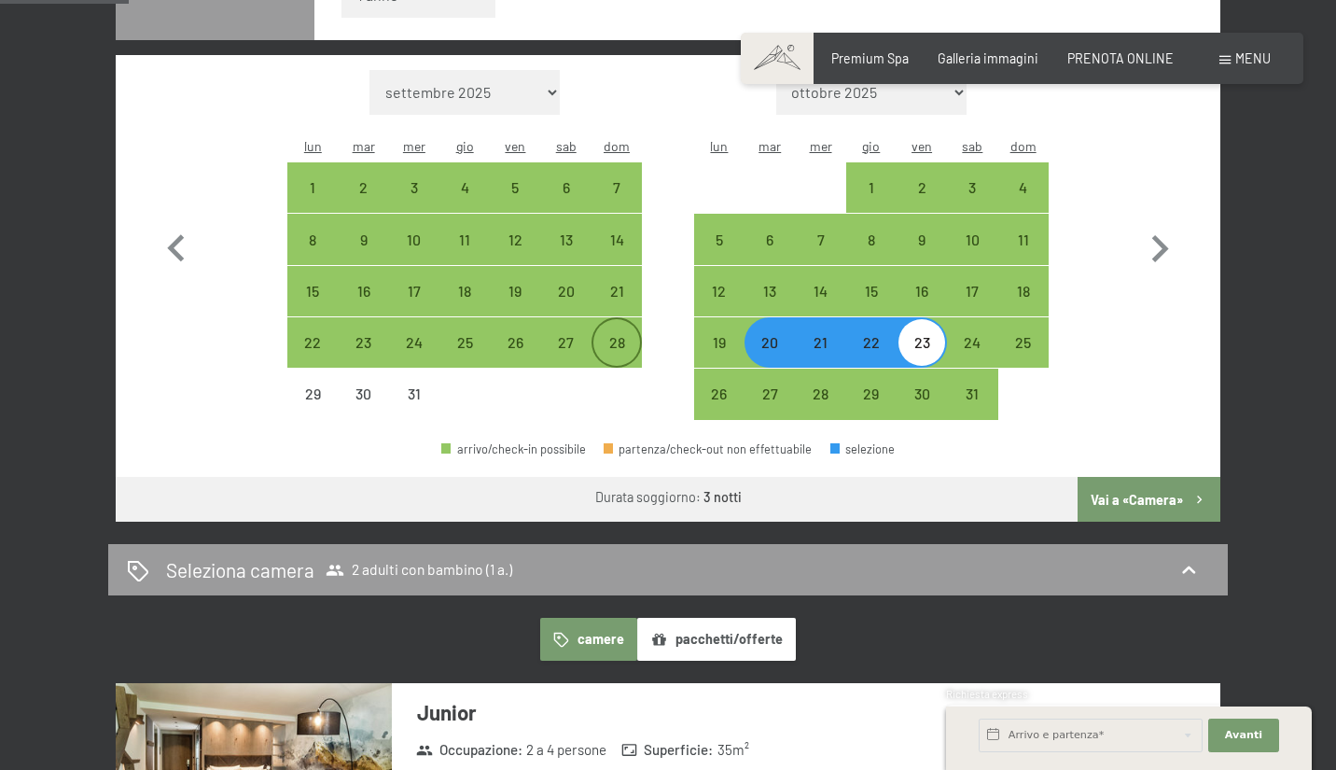
click at [600, 335] on div "28" at bounding box center [616, 358] width 47 height 47
select select "2025-12-01"
select select "2026-01-01"
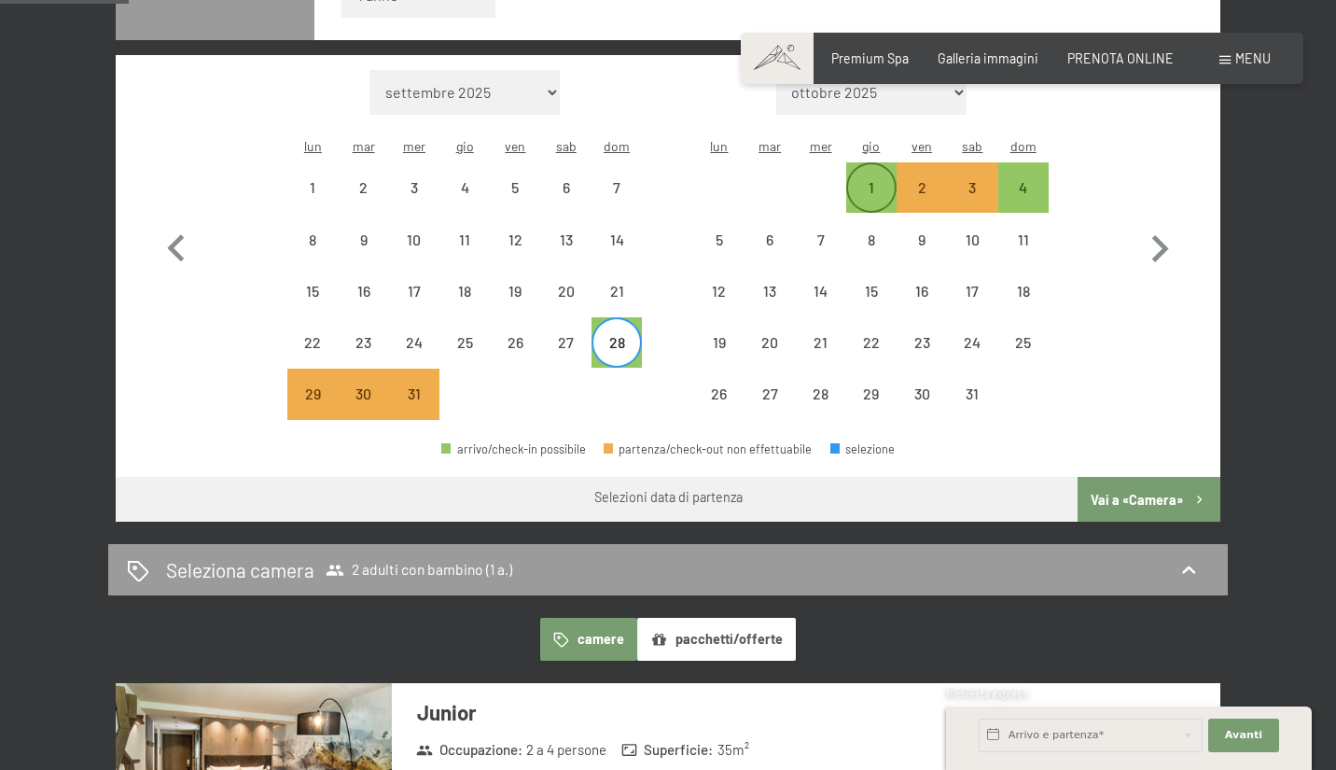
click at [883, 180] on div "1" at bounding box center [871, 203] width 47 height 47
select select "2025-12-01"
select select "2026-01-01"
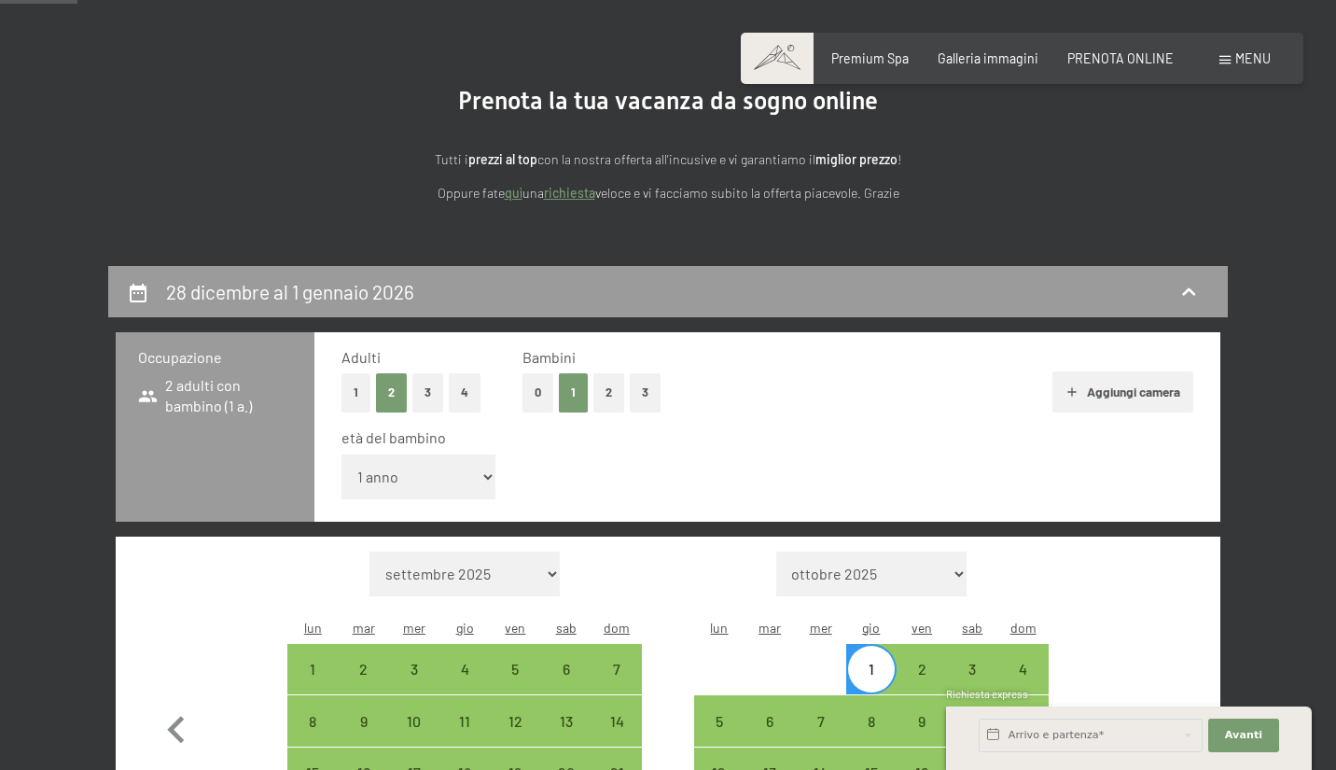
scroll to position [0, 0]
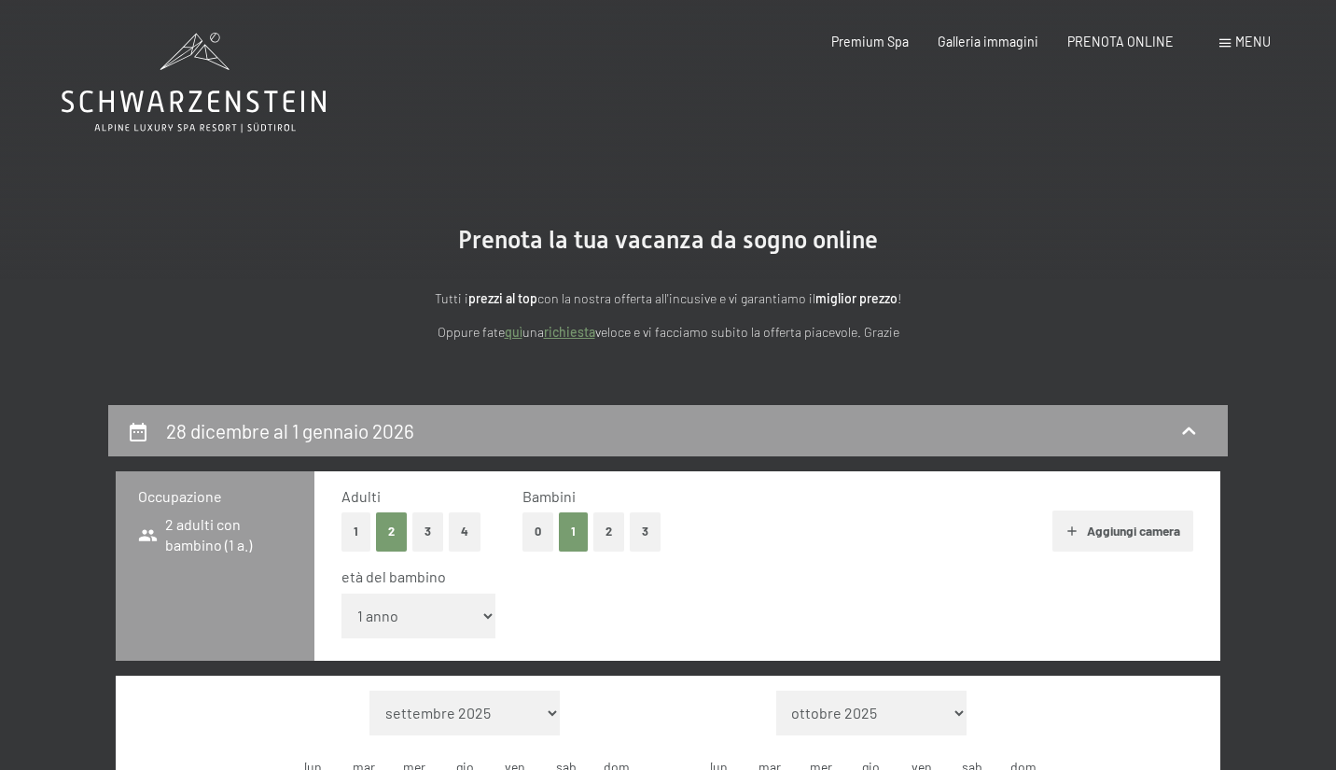
click at [969, 51] on div "Prenotazione Richiesta Premium Spa Galleria immagini PRENOTA ONLINE Menu DE IT …" at bounding box center [1022, 42] width 496 height 19
click at [971, 44] on span "Galleria immagini" at bounding box center [988, 39] width 101 height 16
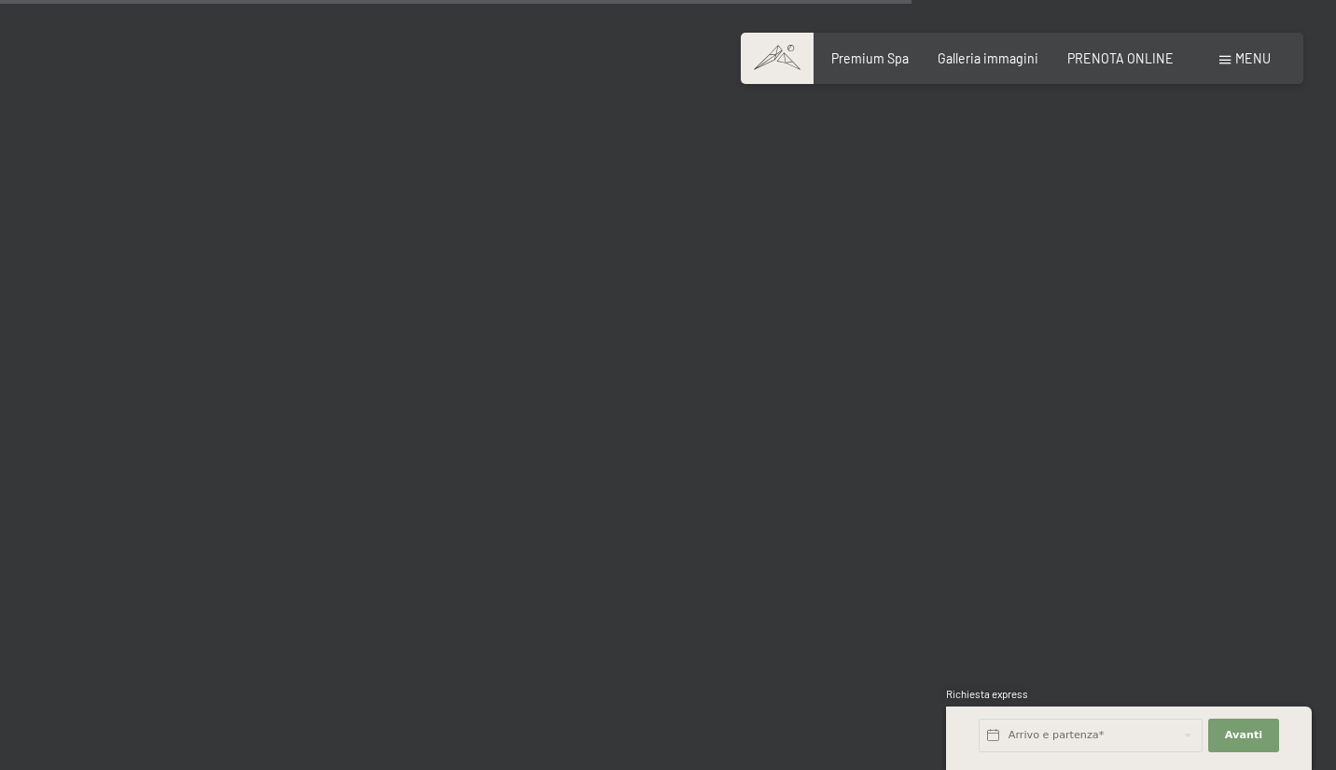
scroll to position [14194, 0]
